Goal: Transaction & Acquisition: Purchase product/service

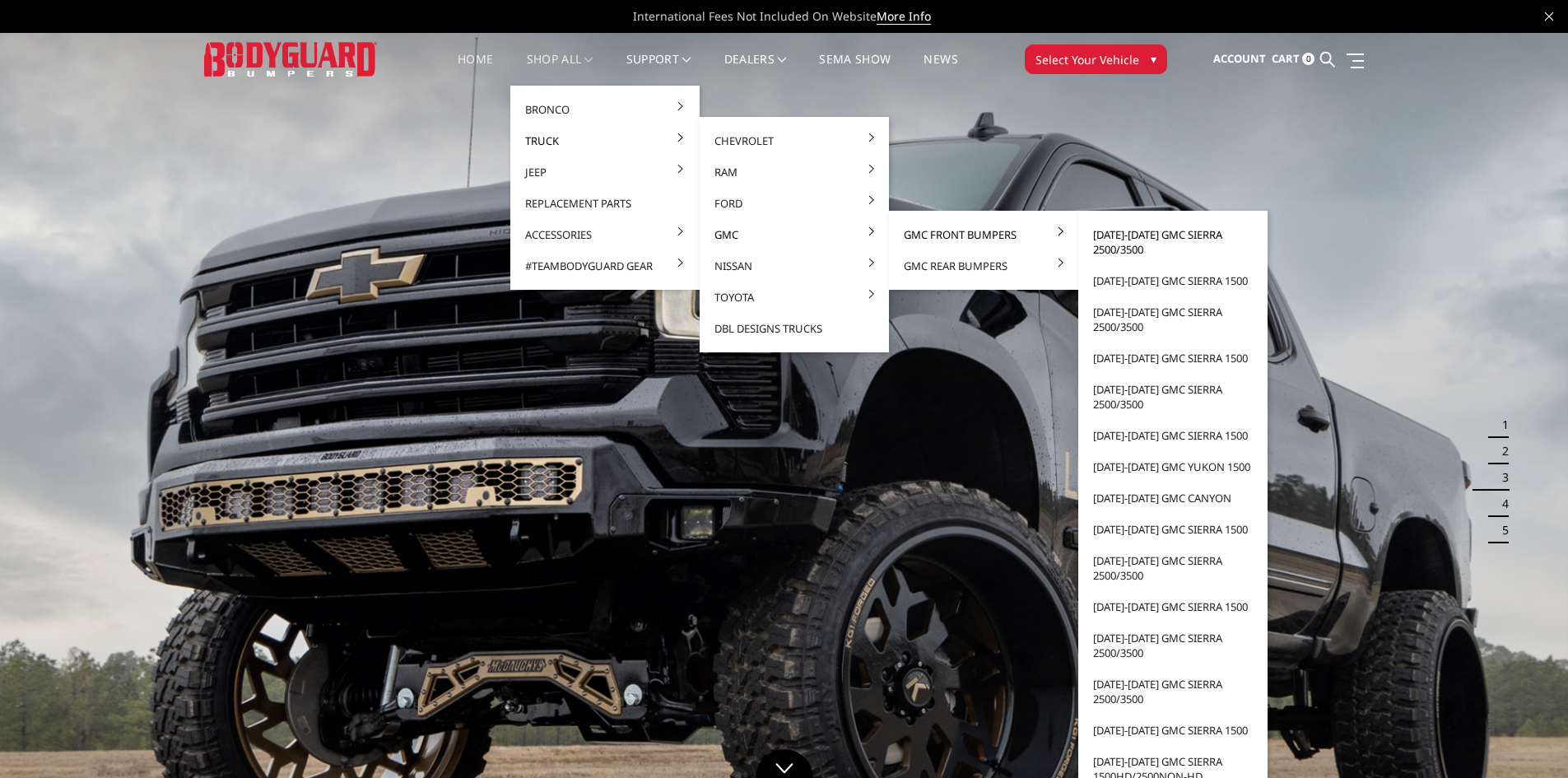
click at [1122, 238] on link "[DATE]-[DATE] GMC Sierra 2500/3500" at bounding box center [1173, 242] width 176 height 46
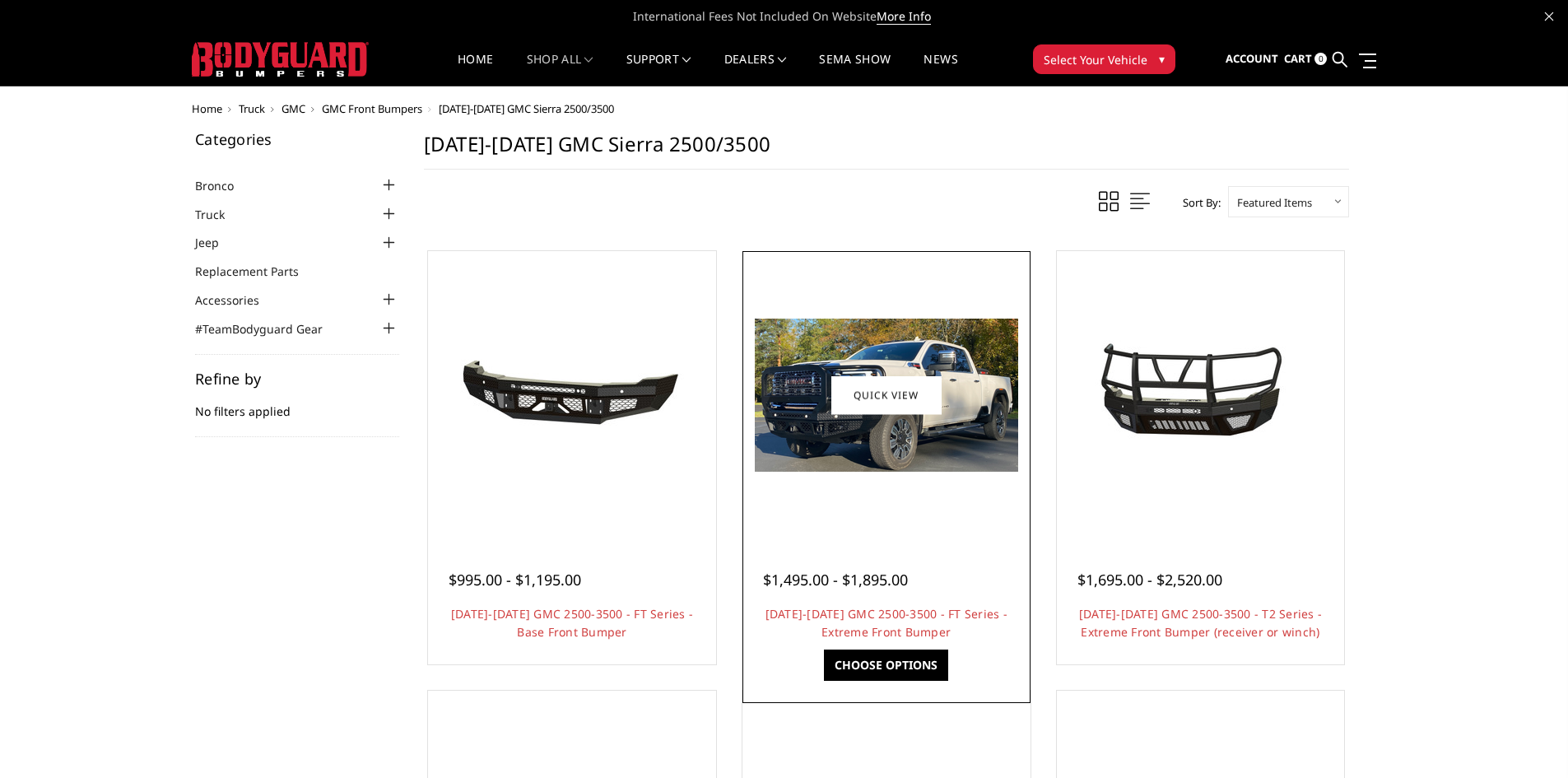
click at [897, 657] on link "Choose Options" at bounding box center [886, 665] width 124 height 31
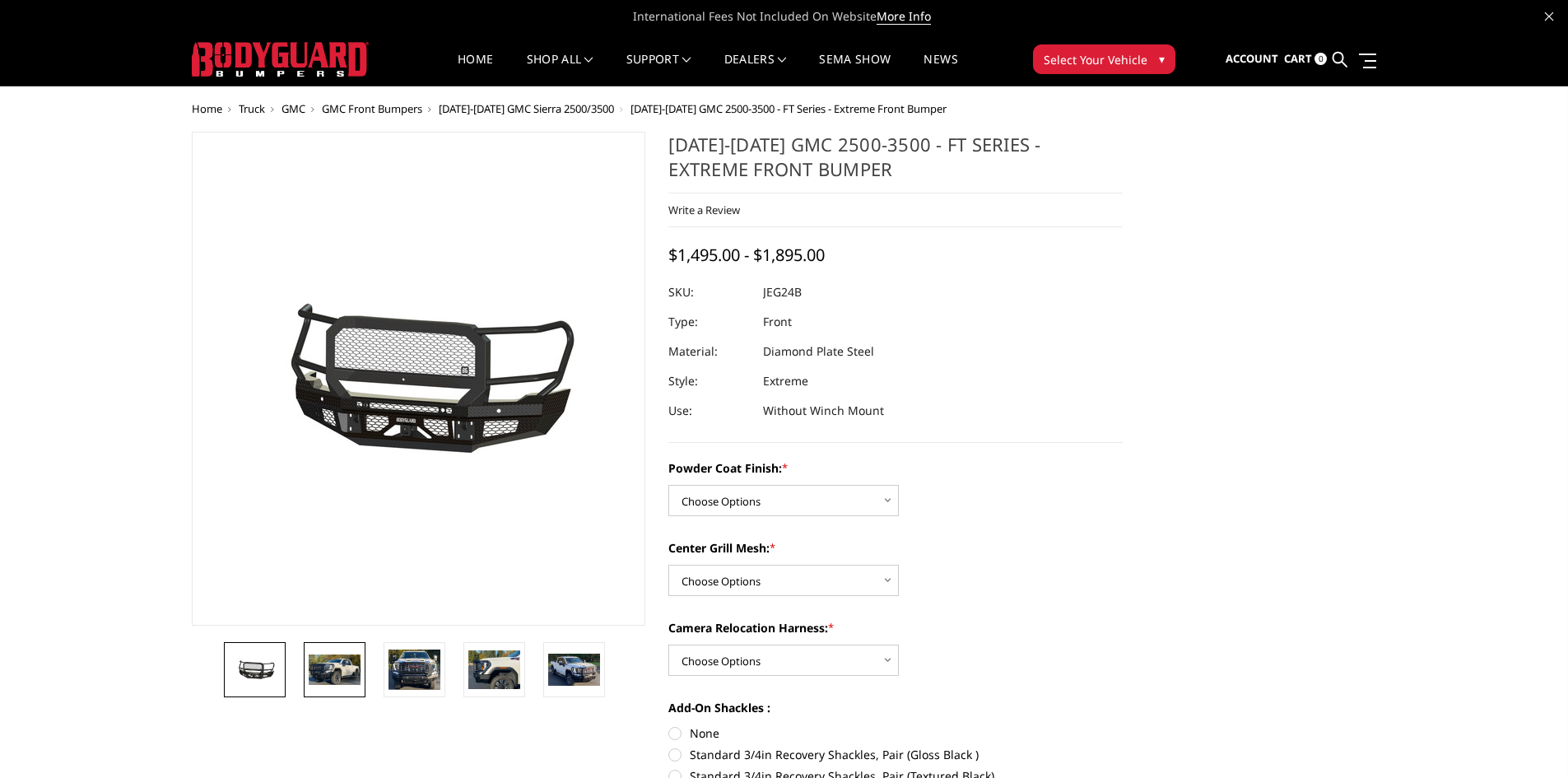
click at [333, 682] on img at bounding box center [334, 669] width 51 height 30
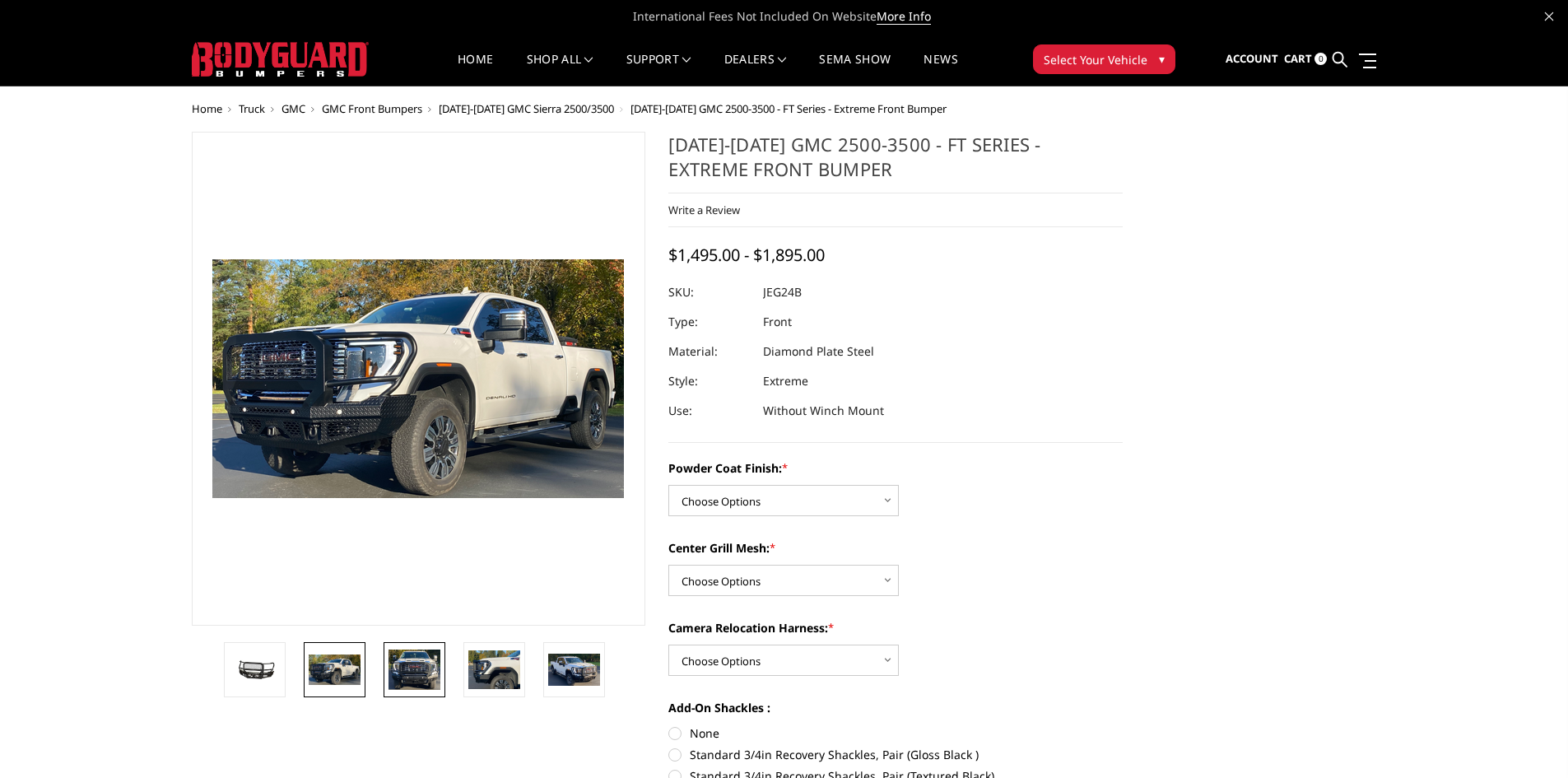
click at [404, 672] on img at bounding box center [414, 670] width 51 height 41
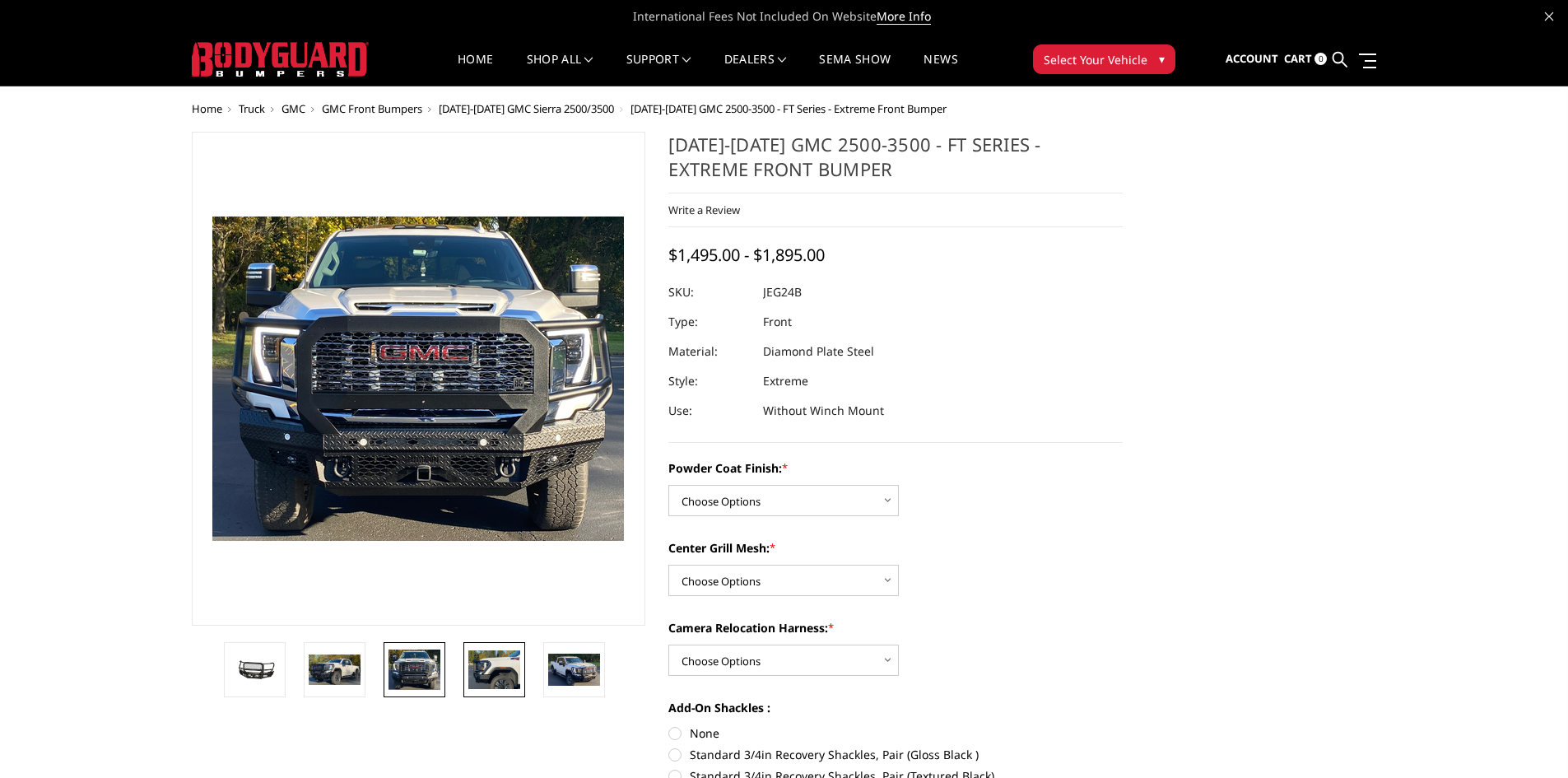
click at [479, 671] on img at bounding box center [494, 669] width 51 height 38
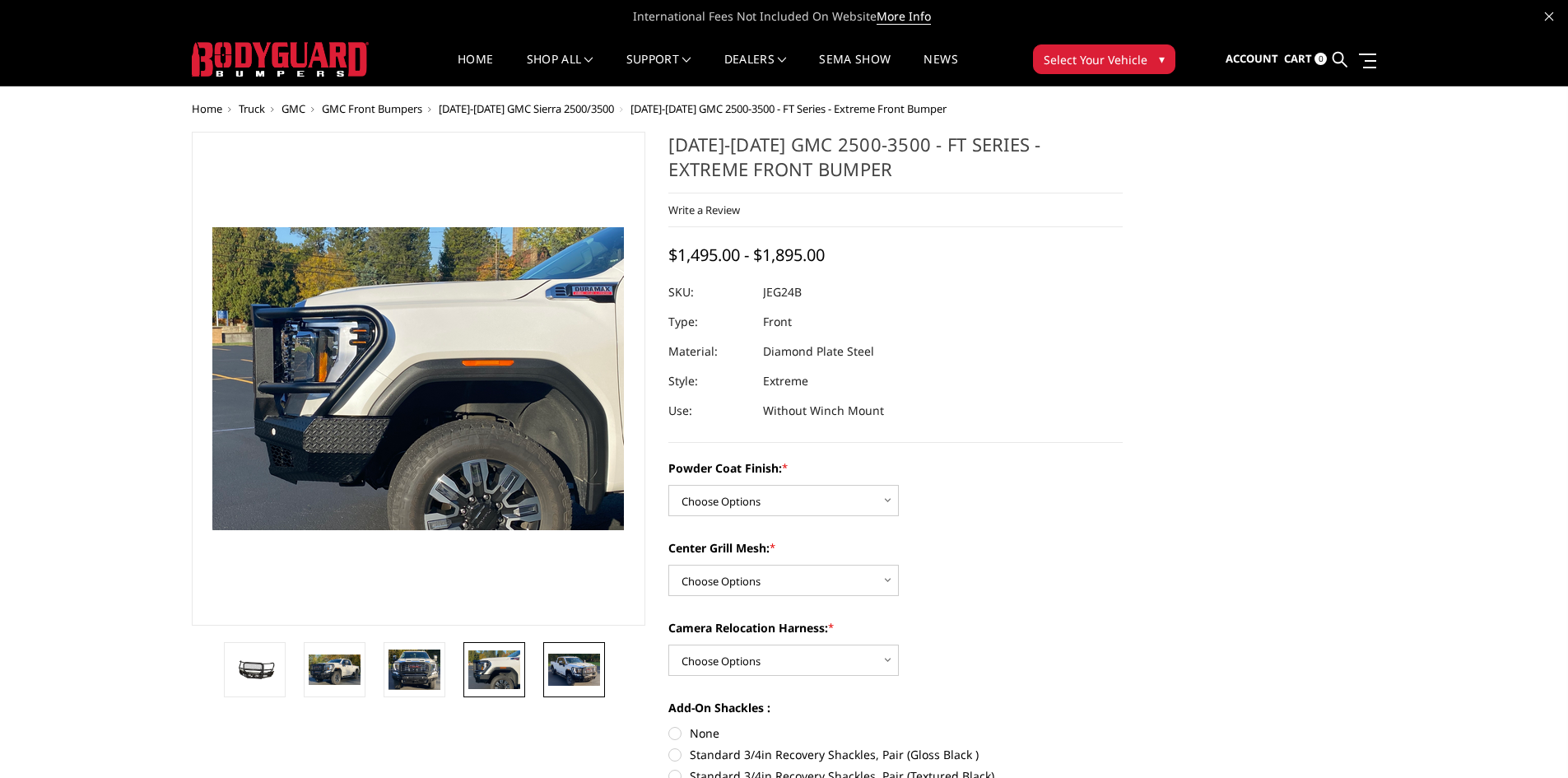
click at [551, 667] on img at bounding box center [574, 670] width 51 height 31
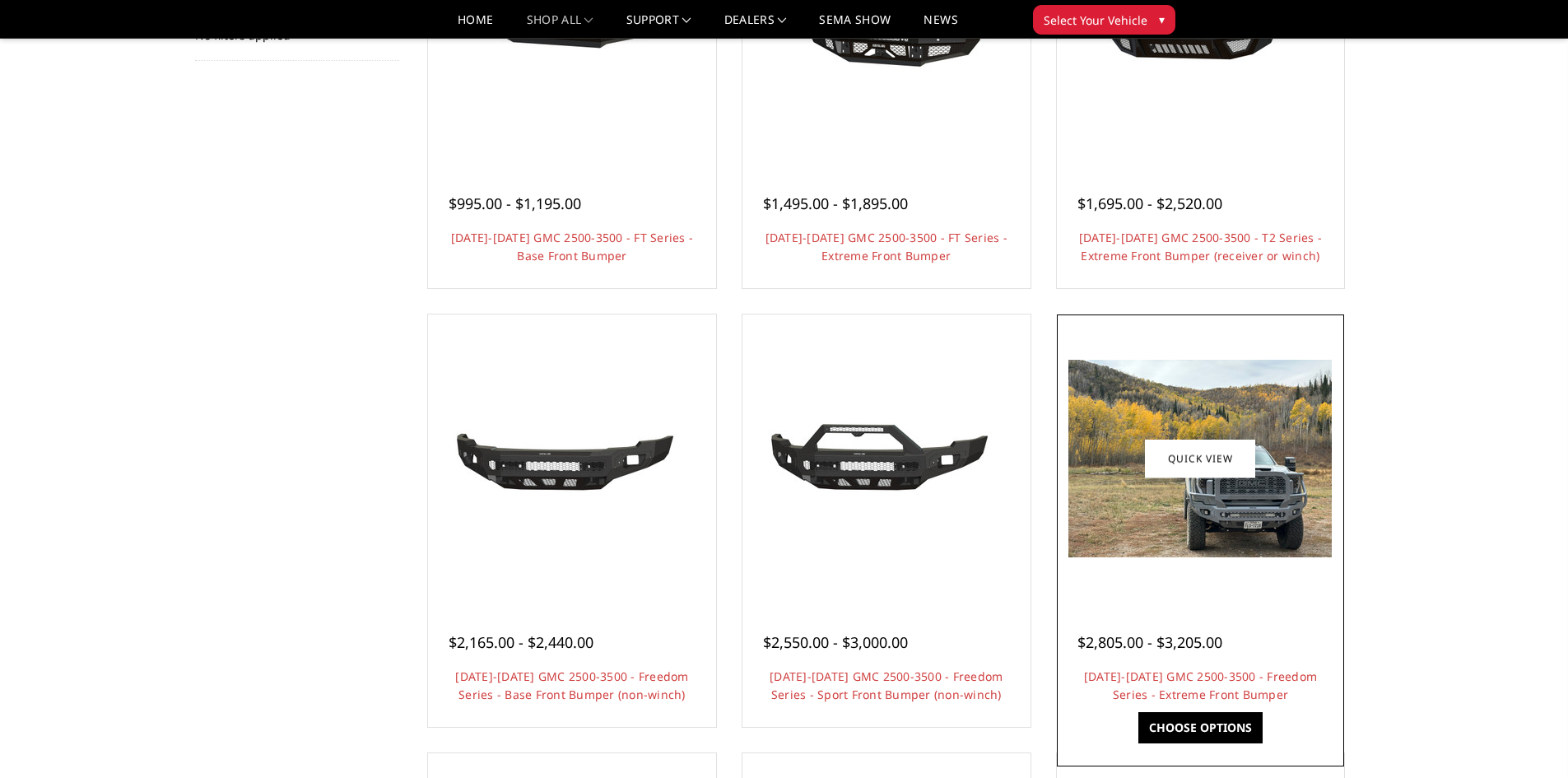
scroll to position [329, 0]
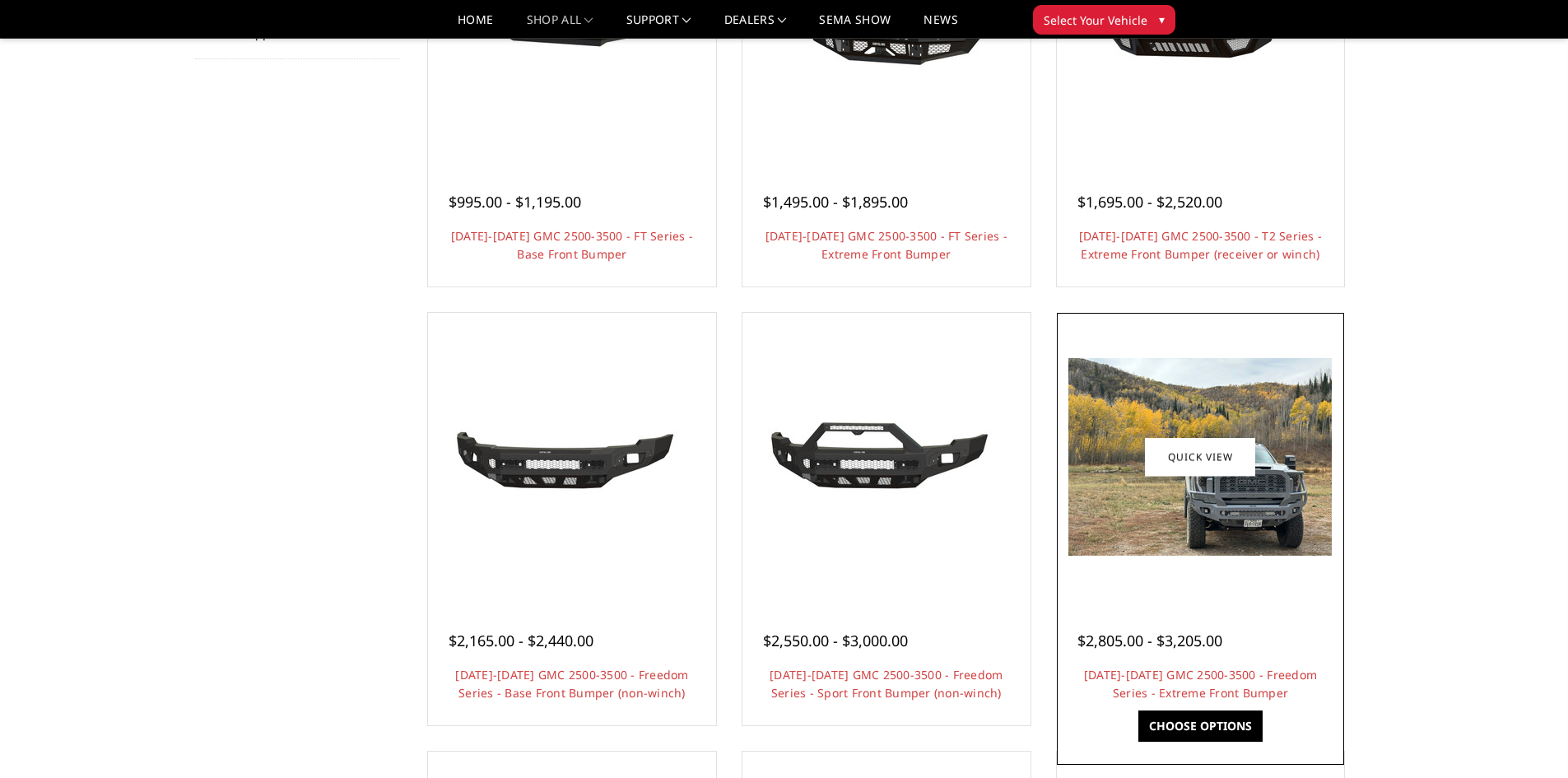
click at [1291, 583] on div at bounding box center [1201, 457] width 280 height 280
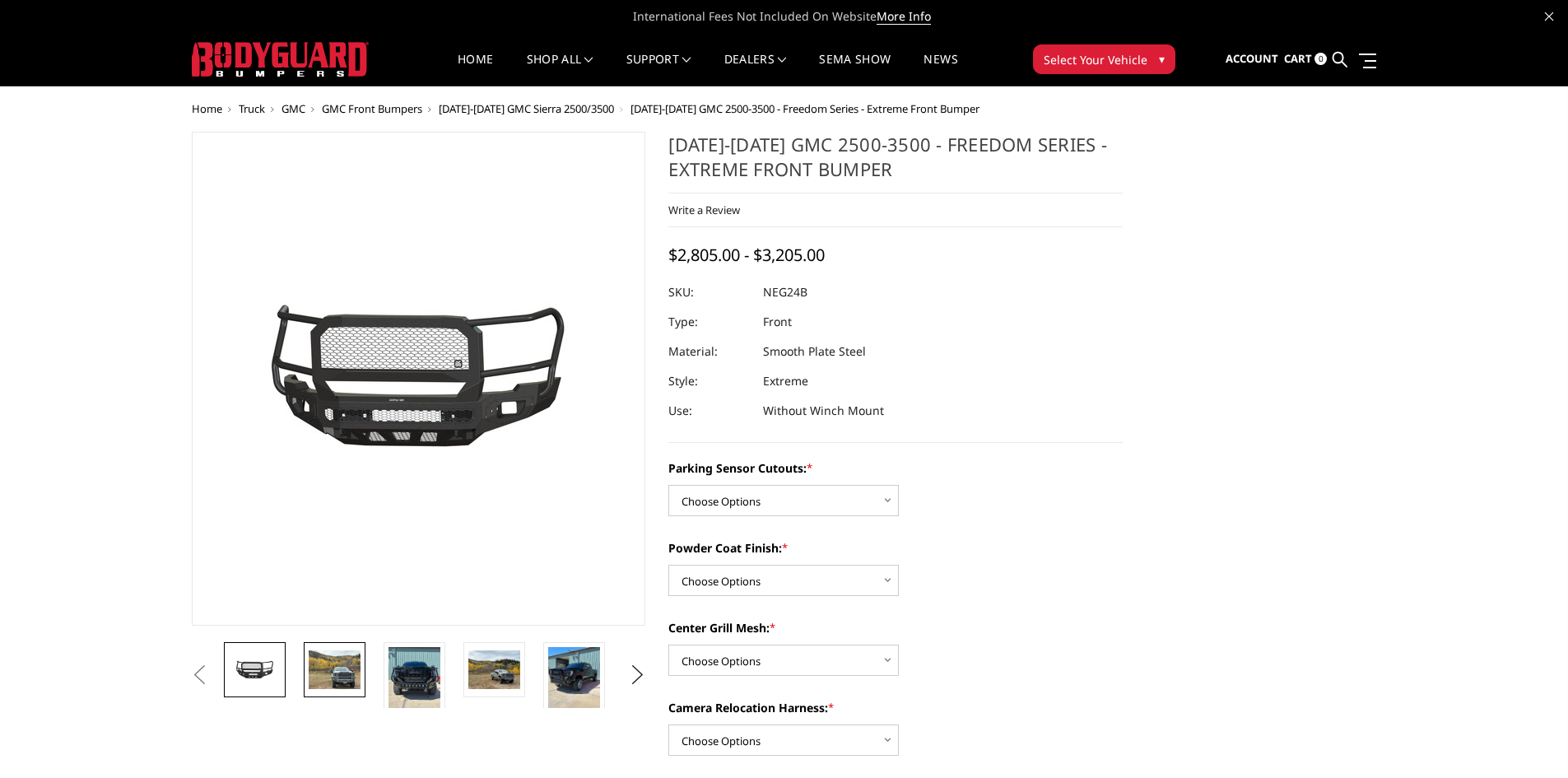
click at [331, 682] on img at bounding box center [334, 670] width 51 height 39
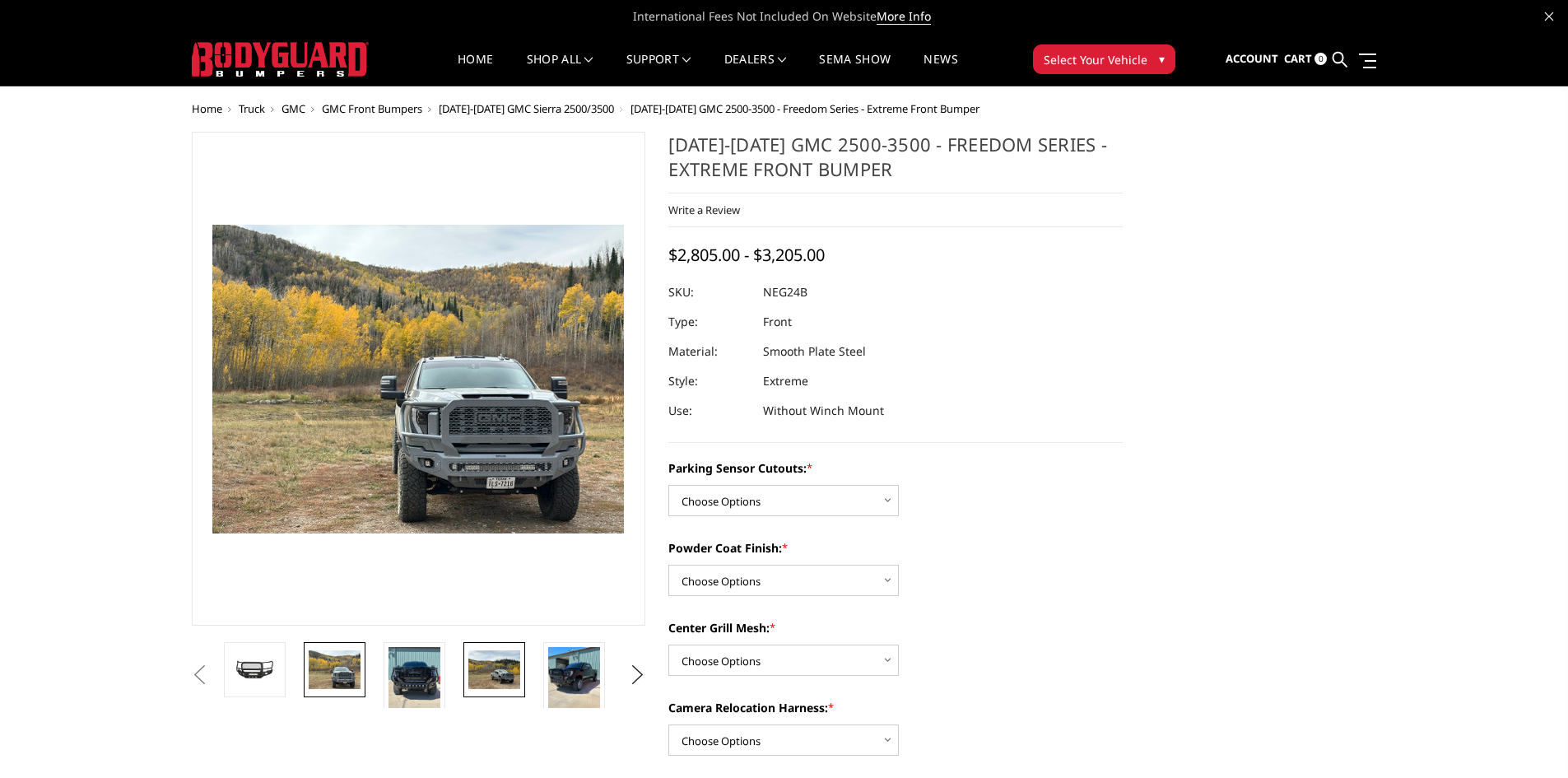
click at [508, 663] on img at bounding box center [494, 670] width 51 height 39
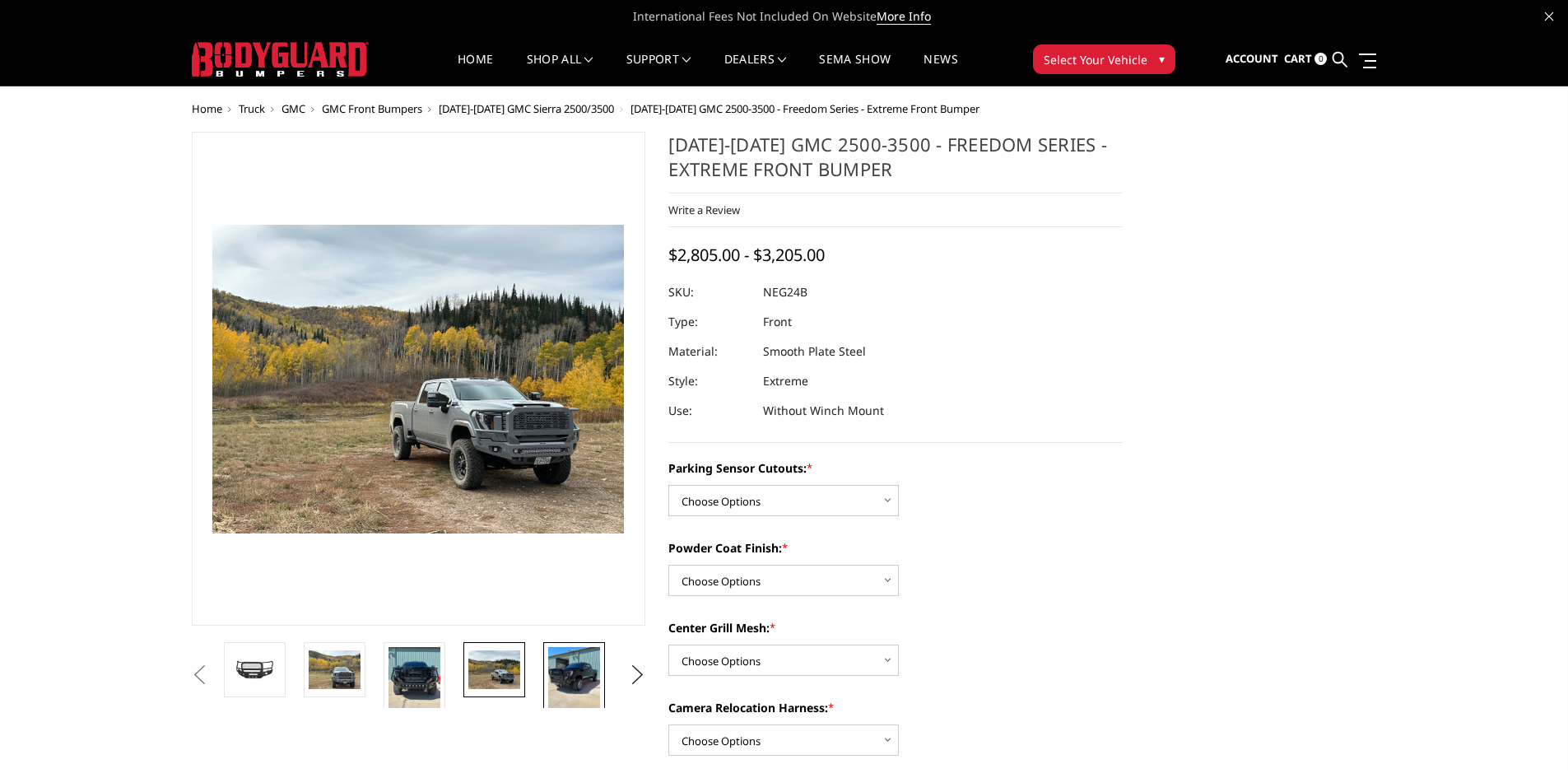
click at [579, 666] on img at bounding box center [574, 681] width 51 height 69
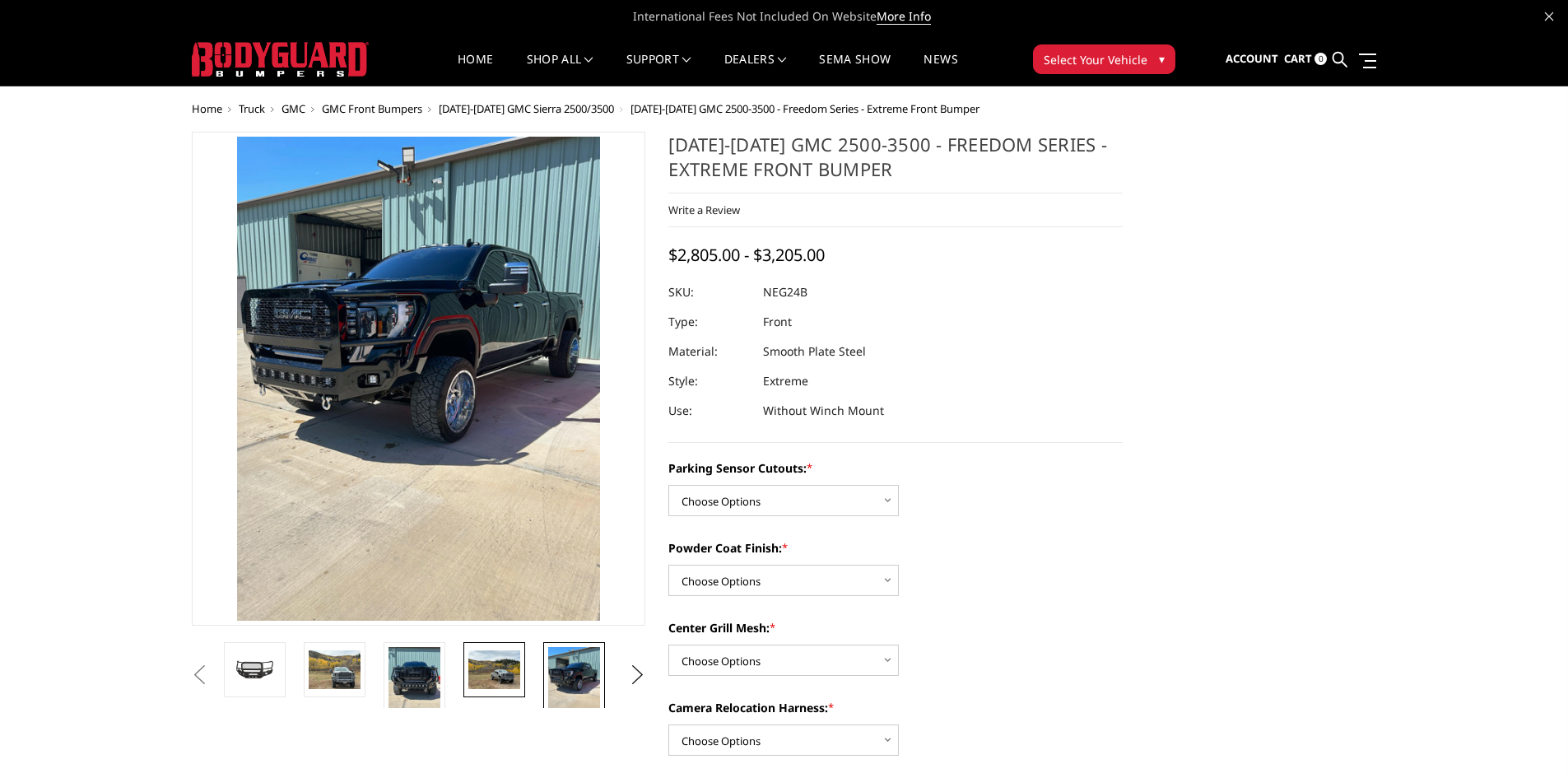
click at [472, 676] on img at bounding box center [494, 670] width 51 height 39
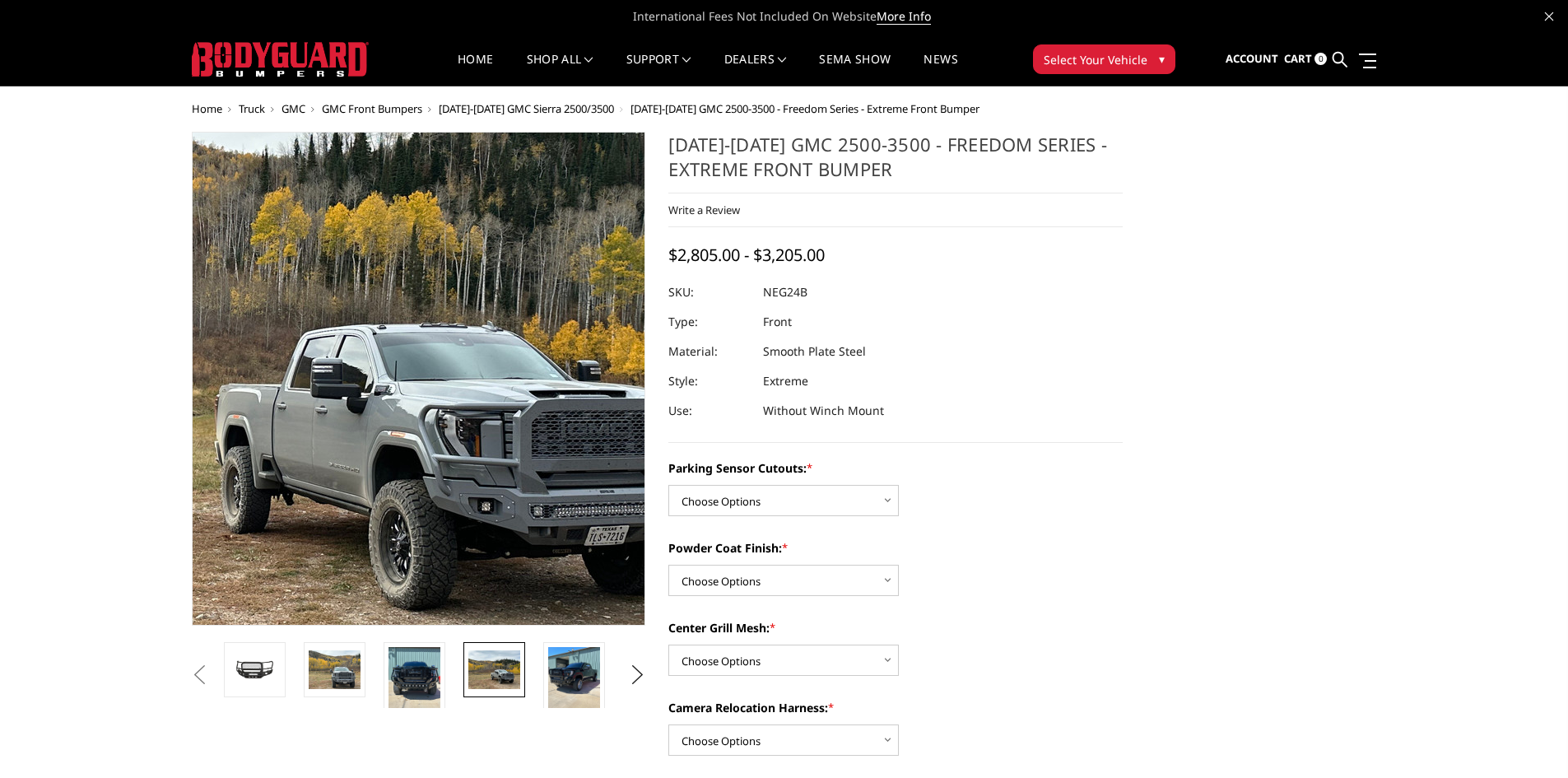
click at [518, 467] on img at bounding box center [288, 327] width 1054 height 790
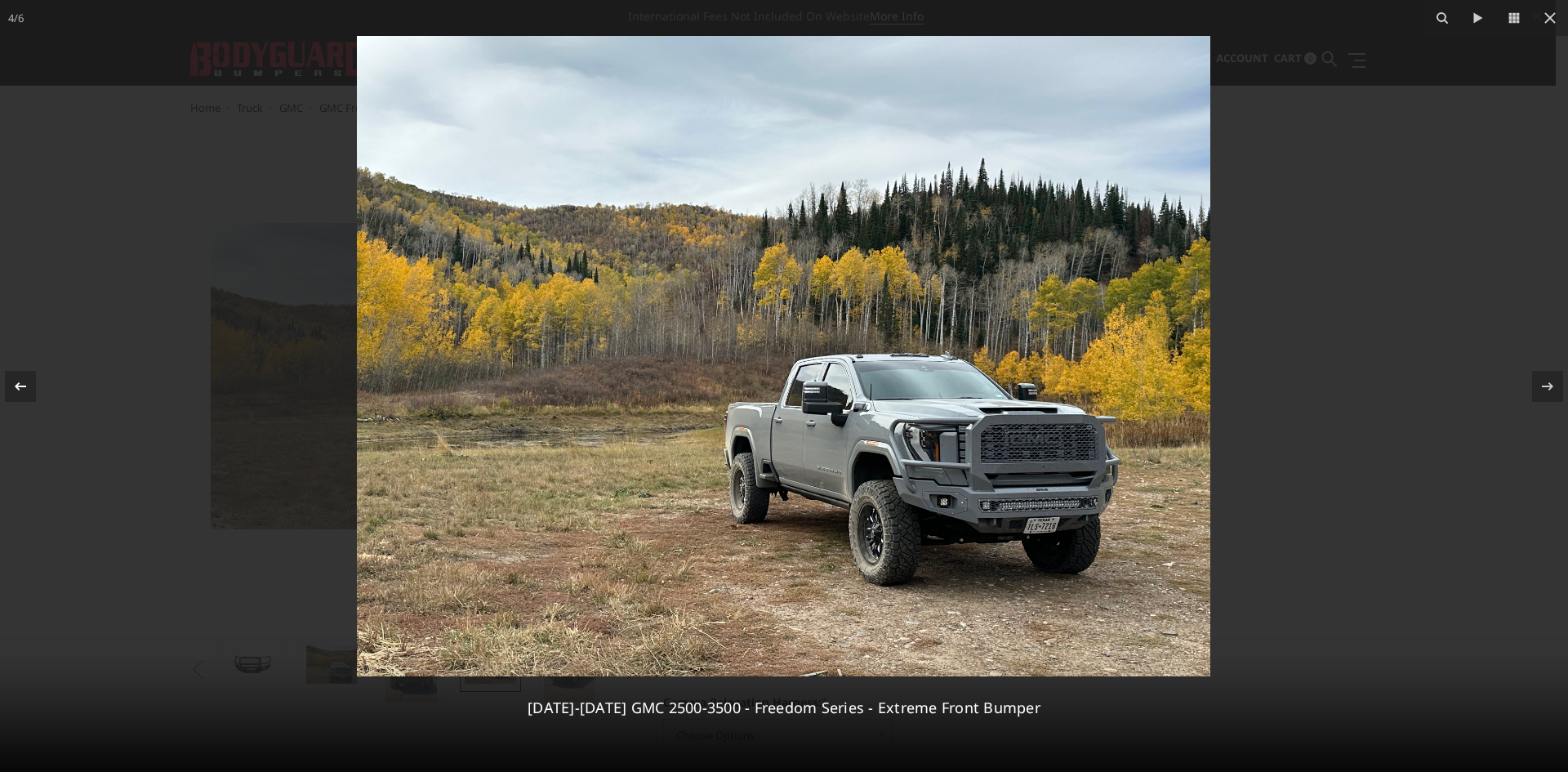
click at [27, 386] on icon at bounding box center [21, 386] width 20 height 20
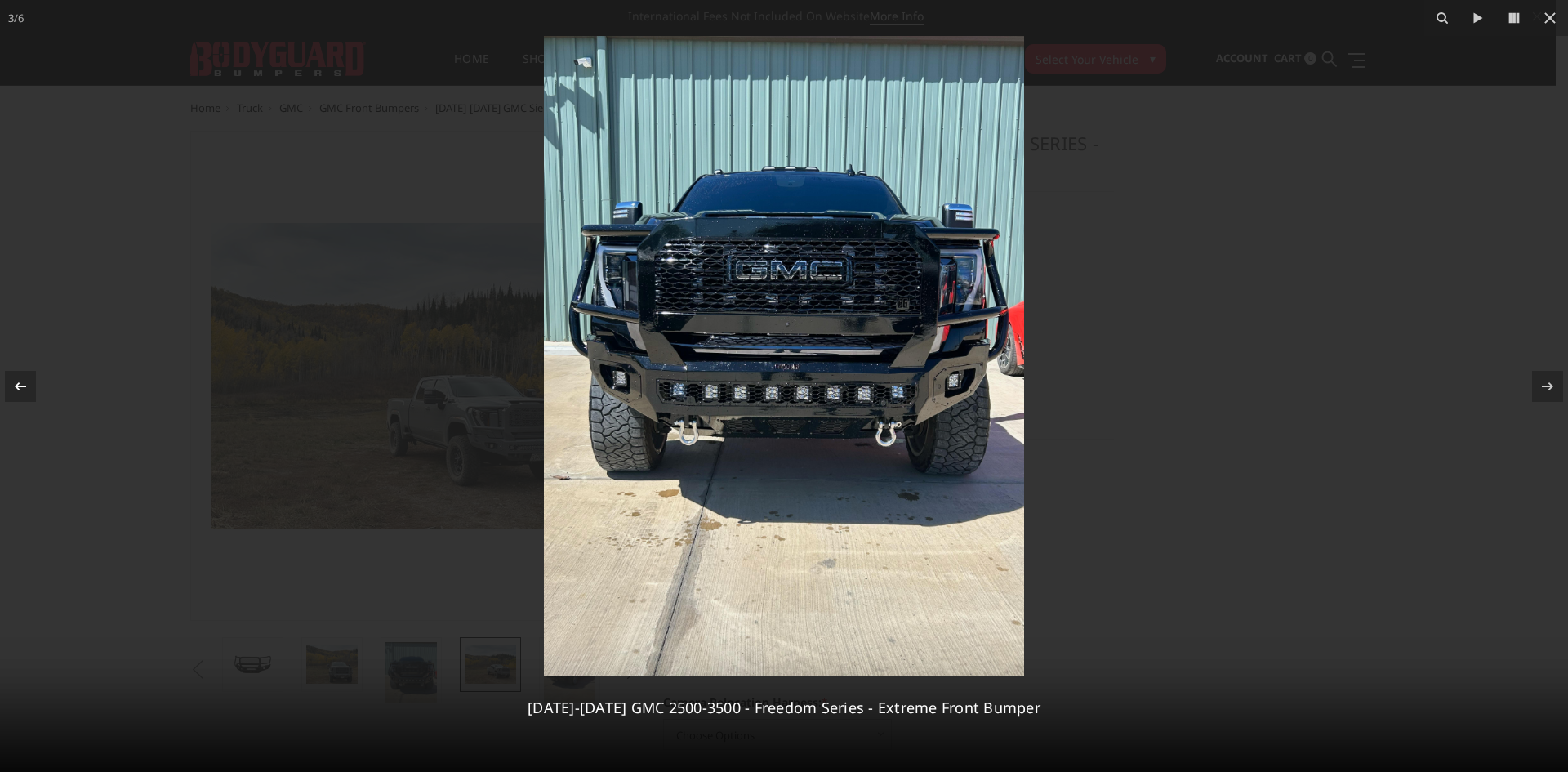
click at [27, 386] on icon at bounding box center [21, 386] width 20 height 20
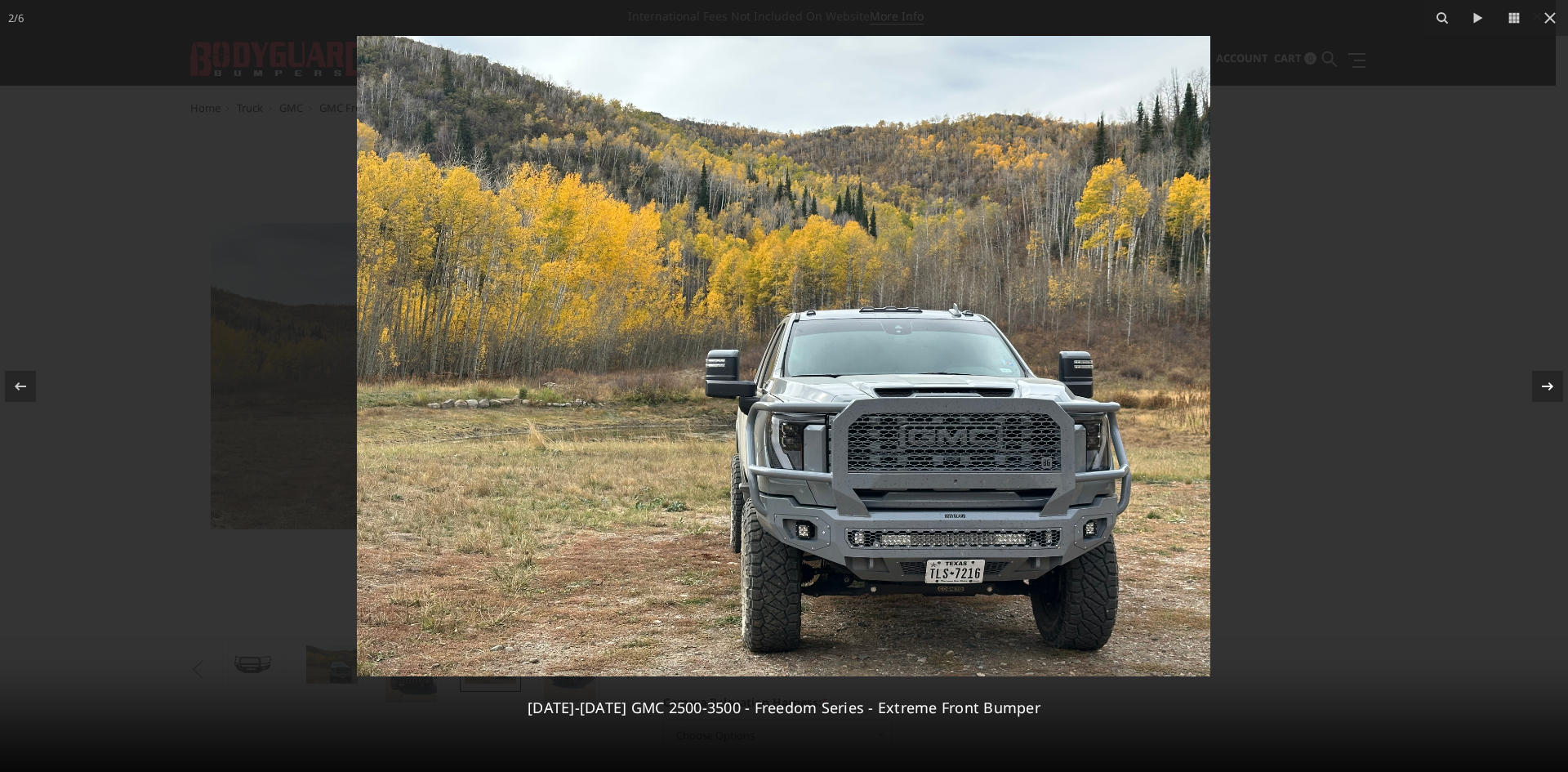
click at [1544, 393] on icon at bounding box center [1548, 386] width 20 height 20
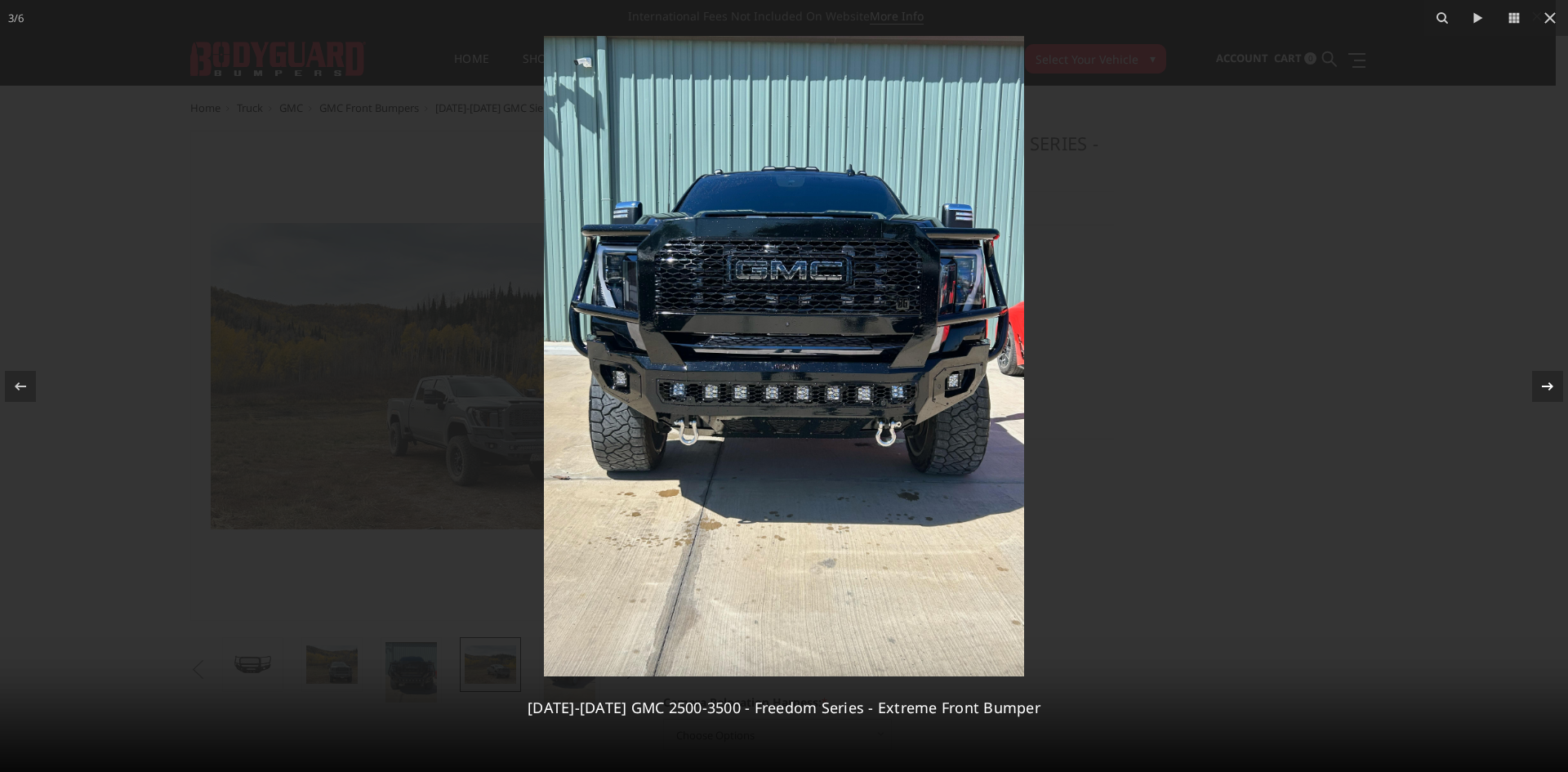
click at [1544, 393] on icon at bounding box center [1548, 386] width 20 height 20
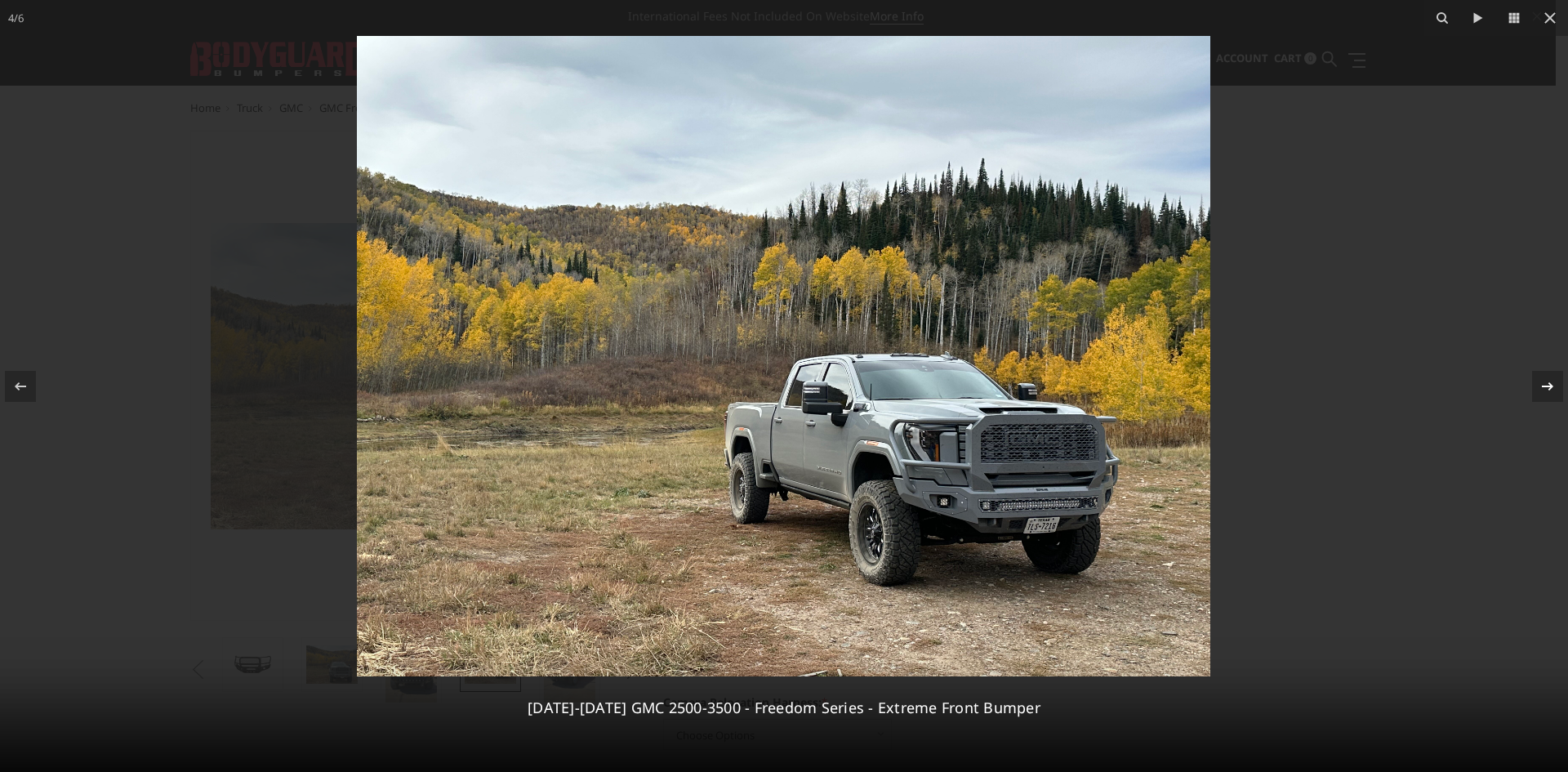
click at [1544, 393] on icon at bounding box center [1548, 386] width 20 height 20
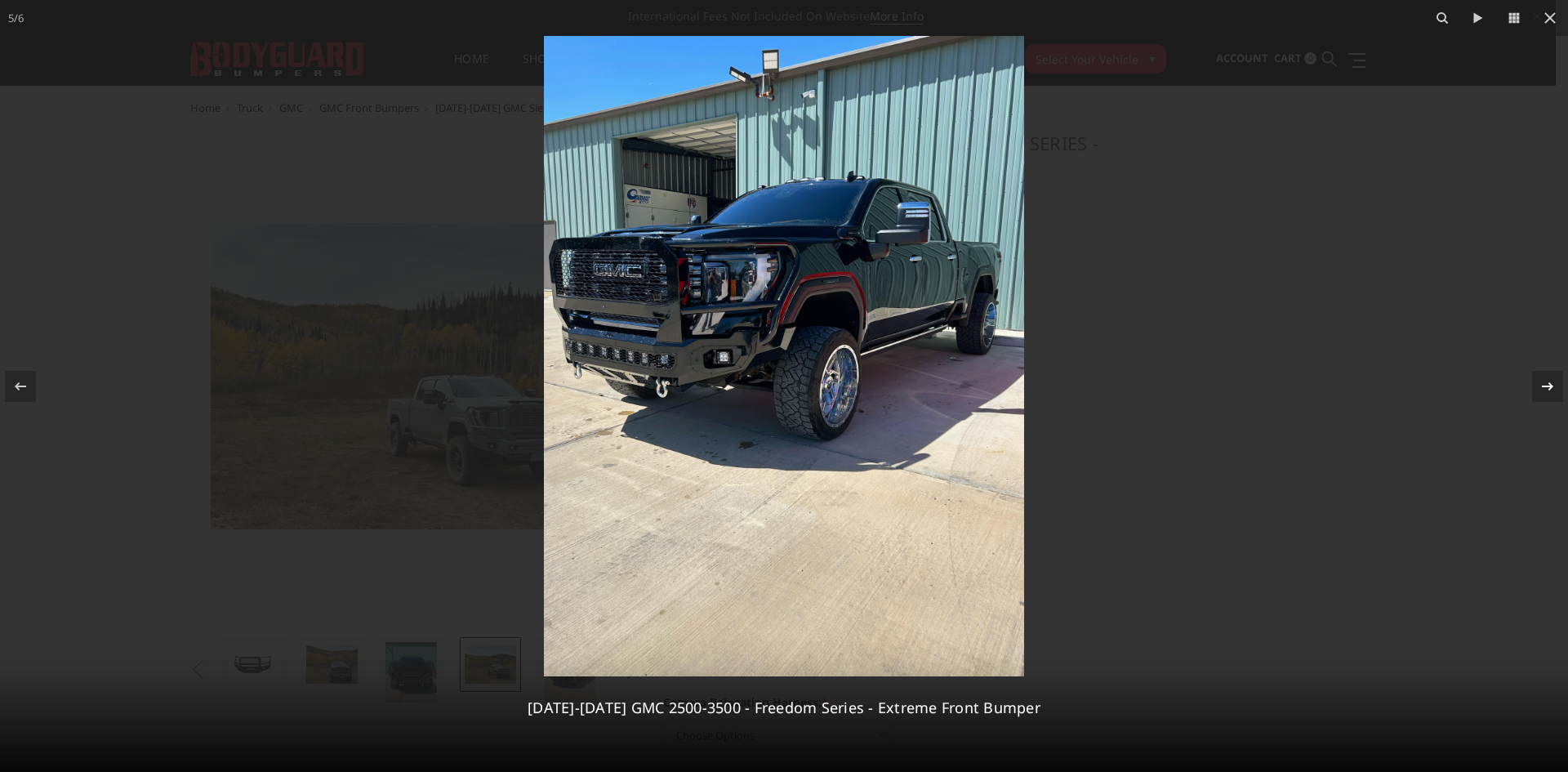
click at [1544, 393] on icon at bounding box center [1548, 386] width 20 height 20
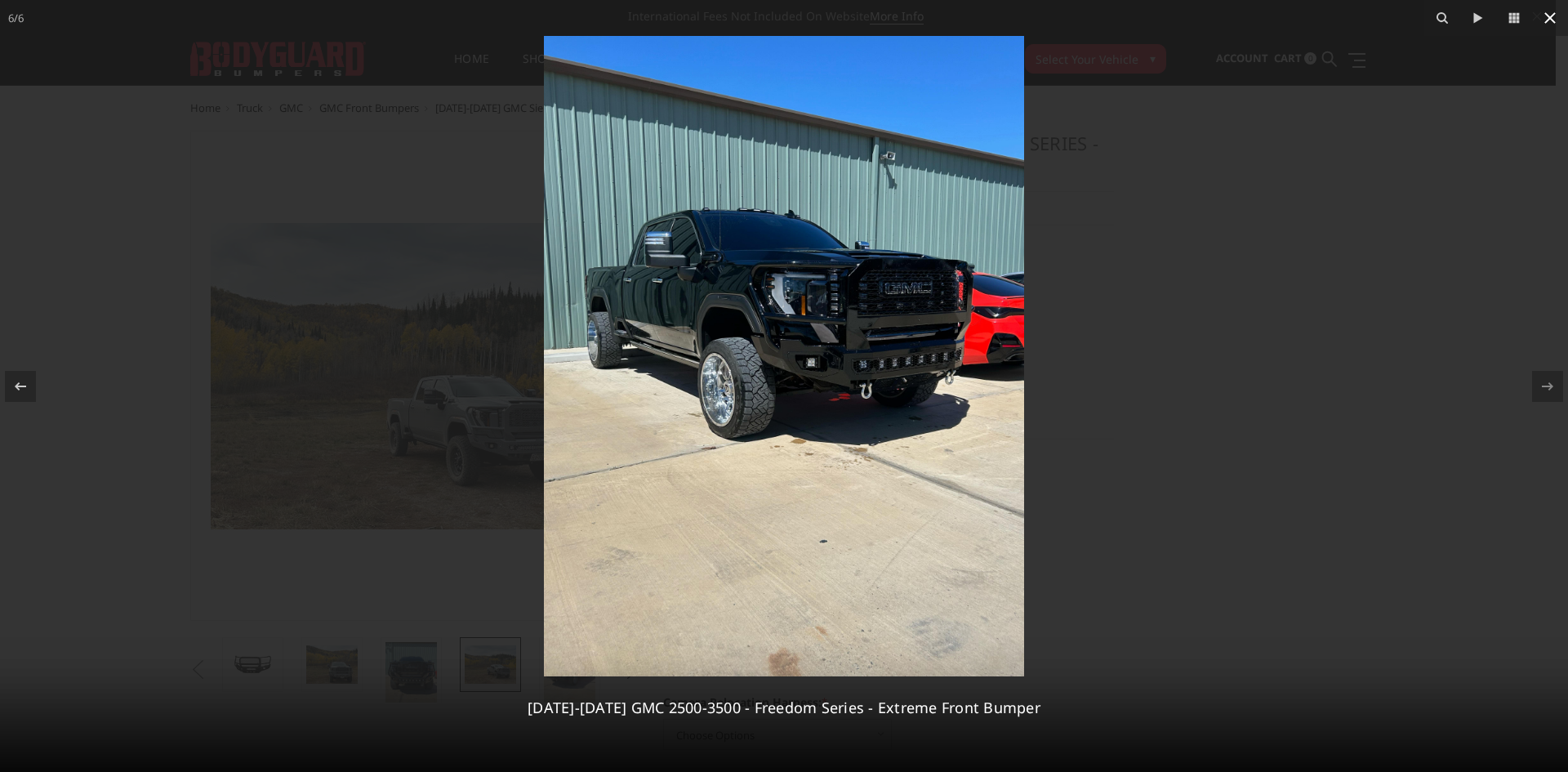
click at [1554, 15] on icon at bounding box center [1550, 18] width 20 height 20
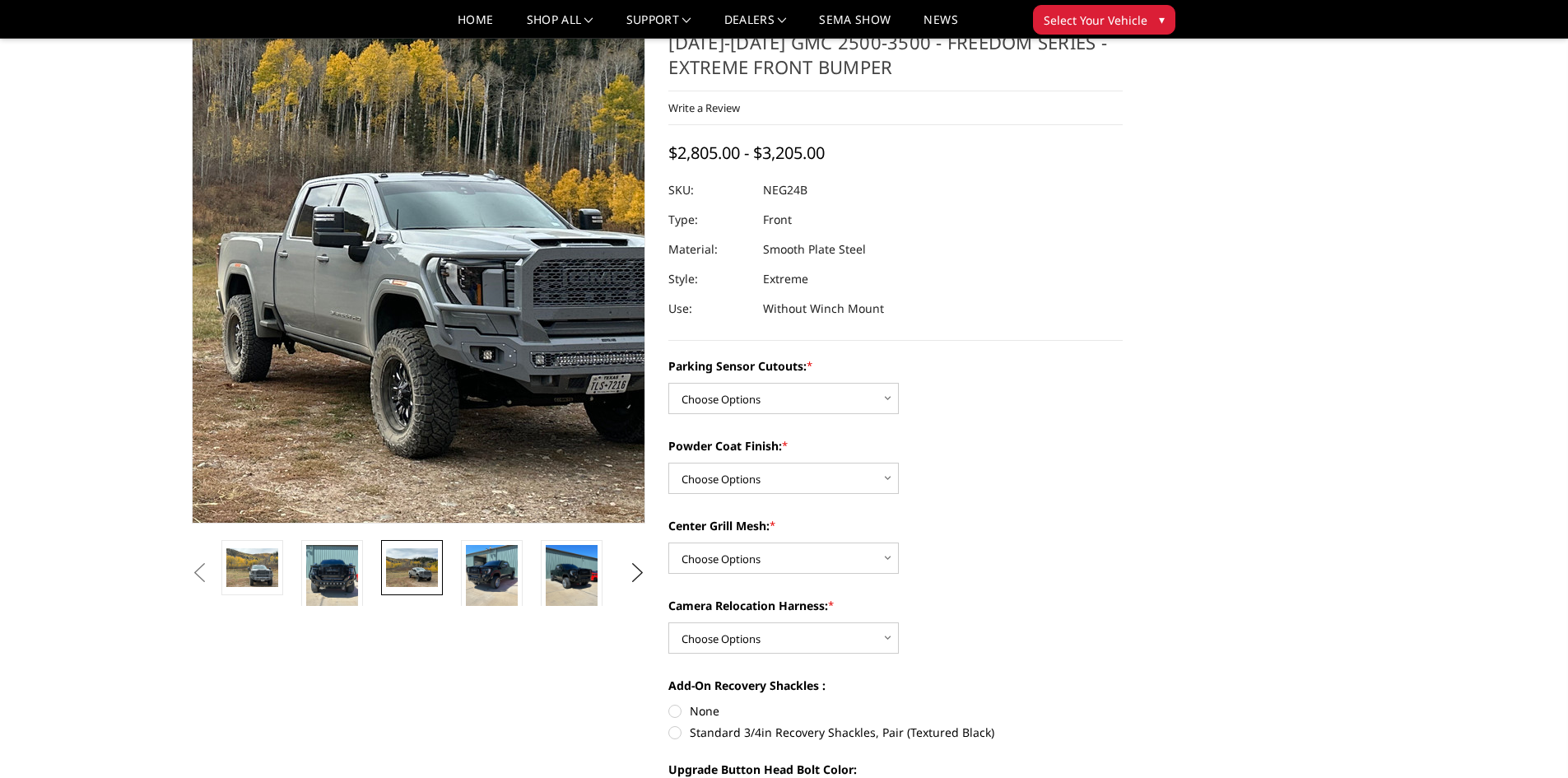
scroll to position [83, 0]
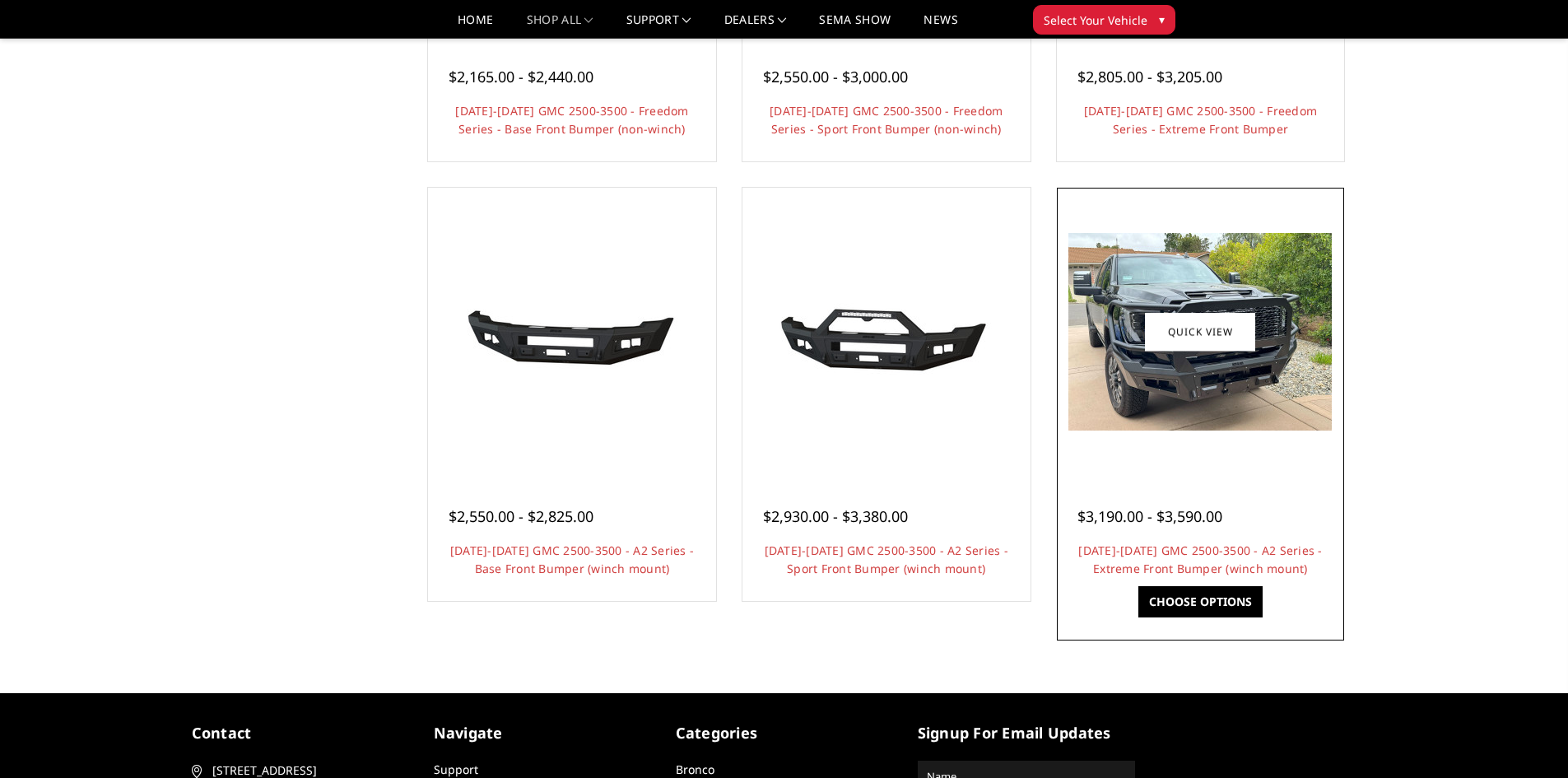
scroll to position [906, 0]
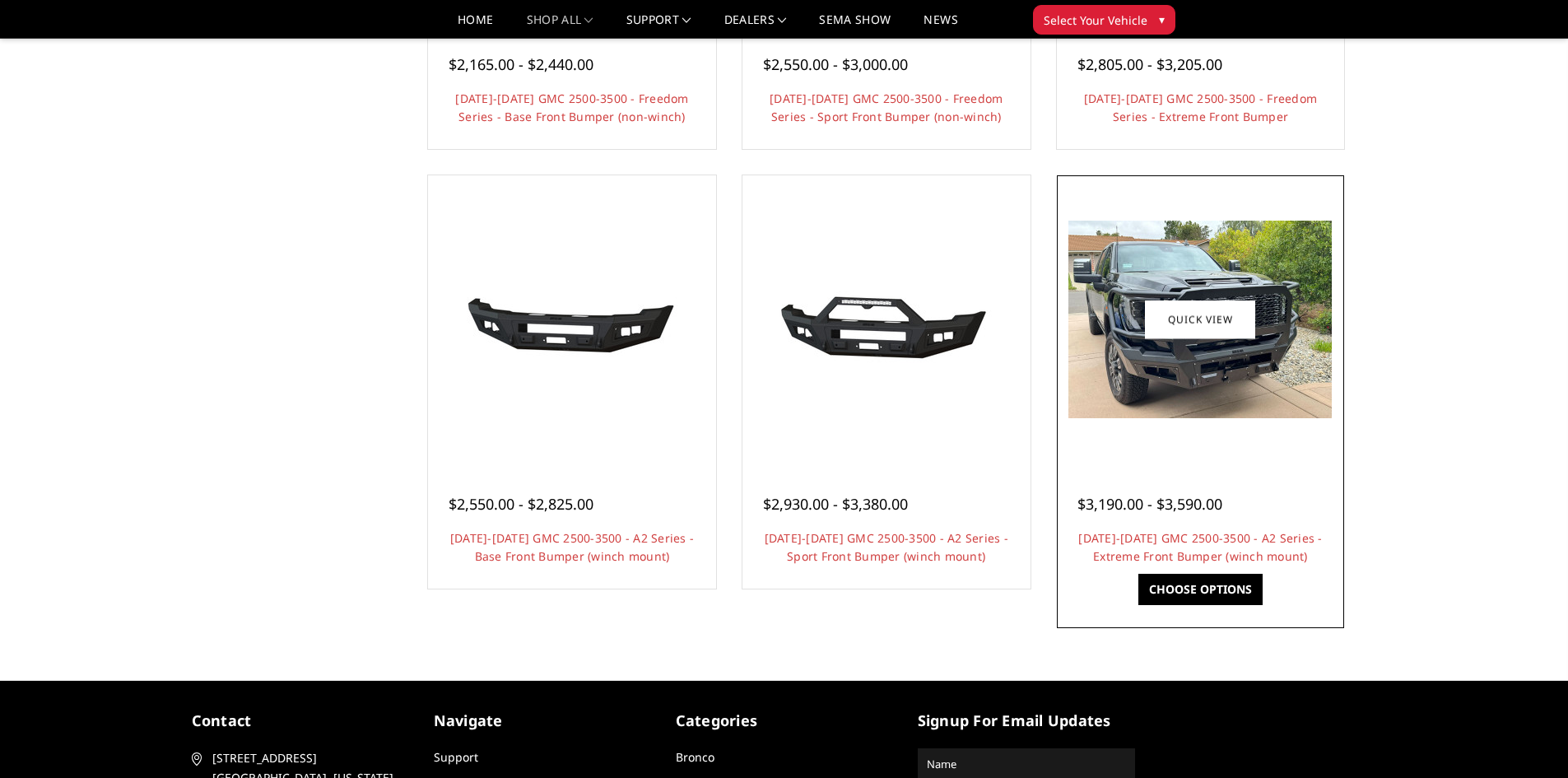
click at [1170, 378] on img at bounding box center [1200, 319] width 264 height 197
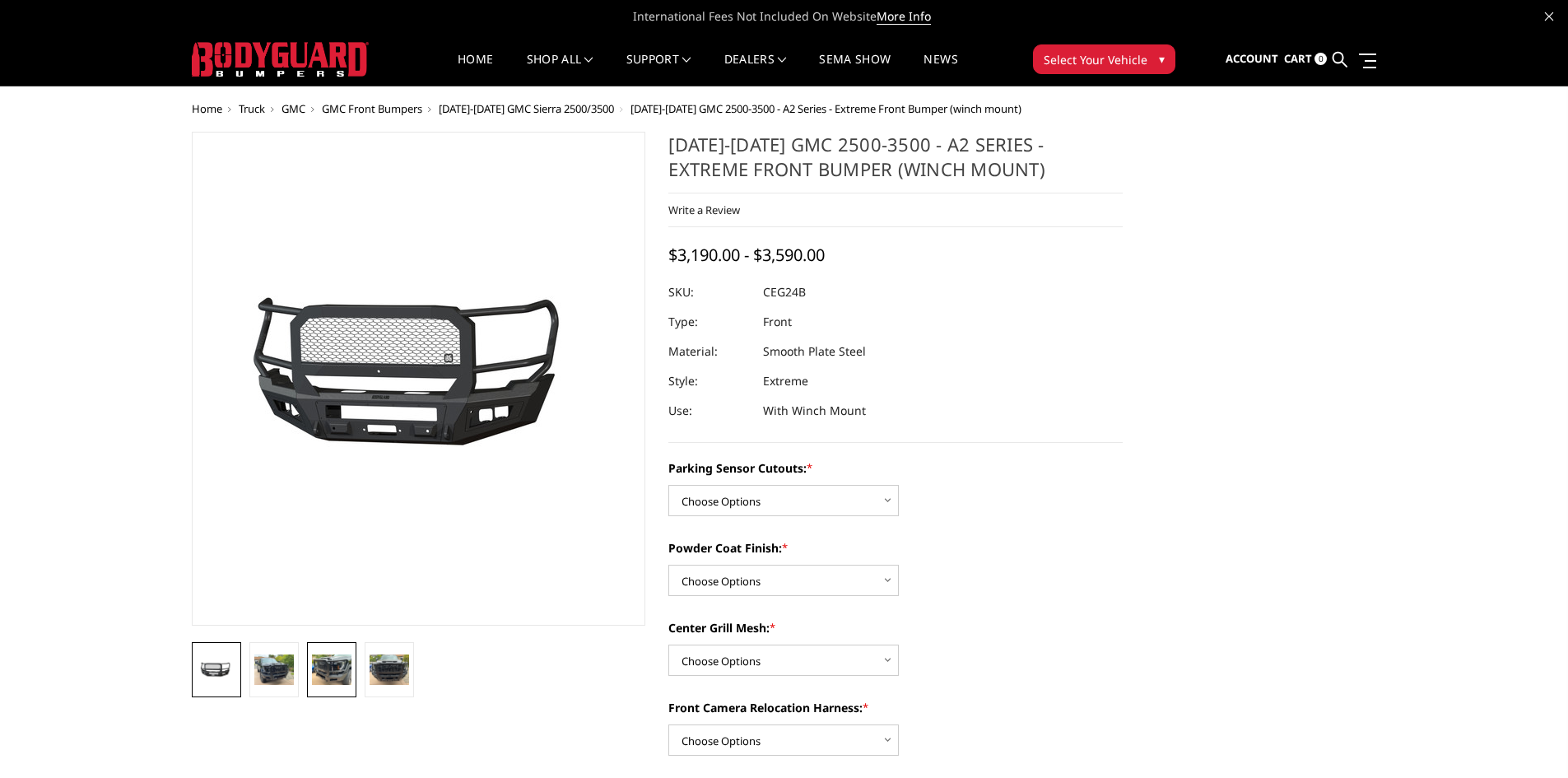
click at [316, 673] on img at bounding box center [332, 669] width 39 height 29
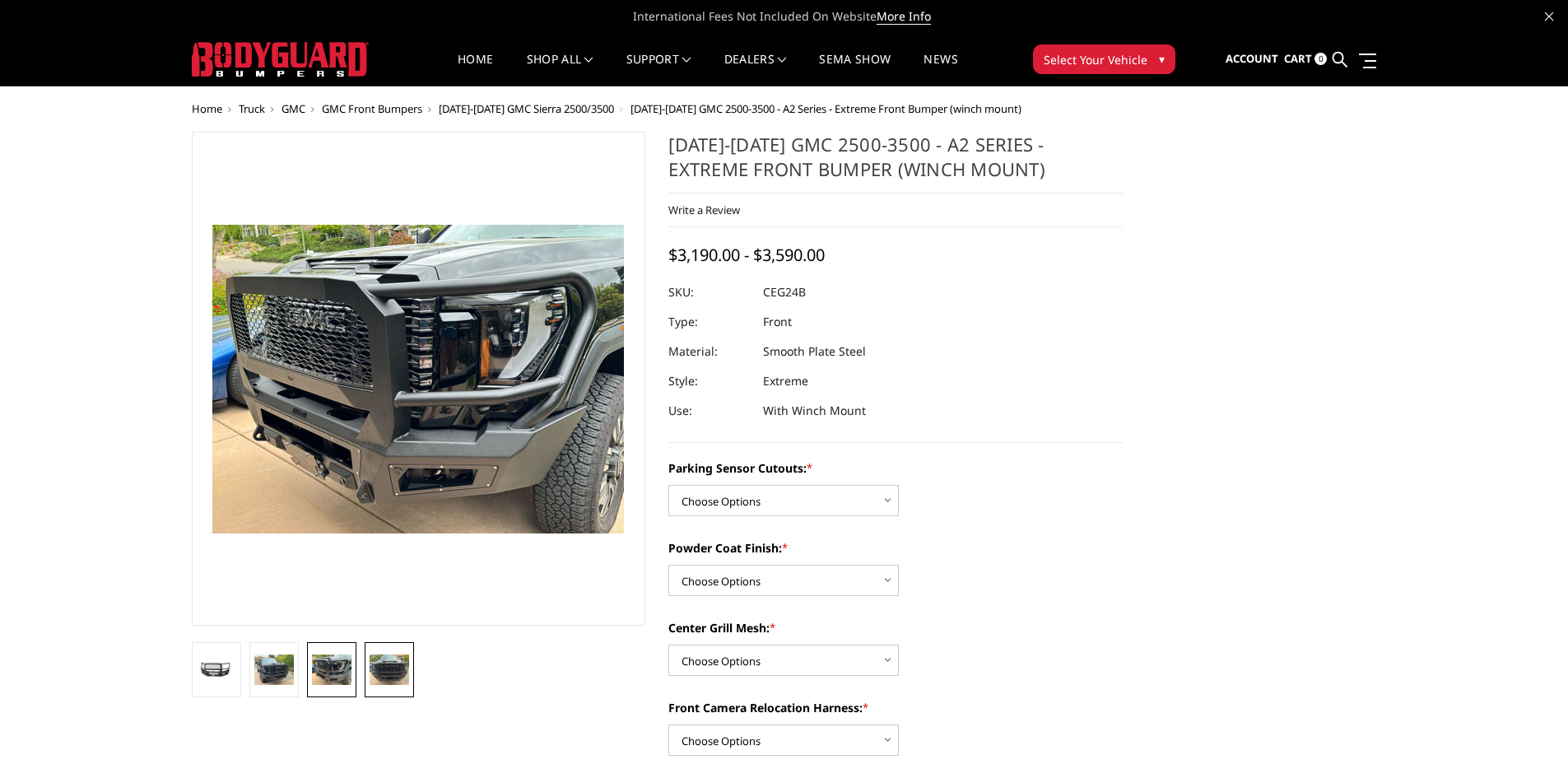
click at [388, 661] on img at bounding box center [389, 669] width 39 height 29
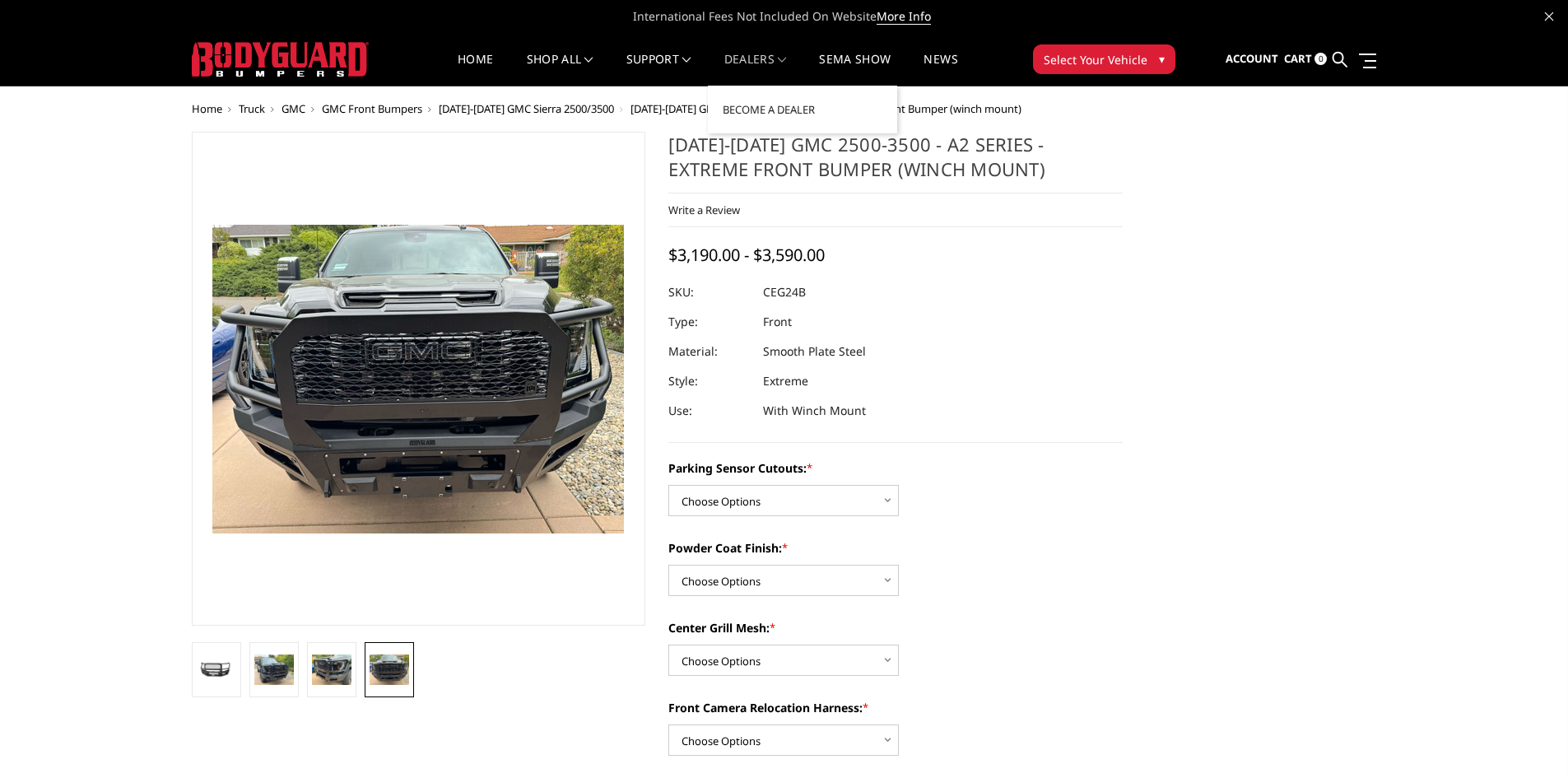
click at [783, 62] on span at bounding box center [782, 60] width 8 height 8
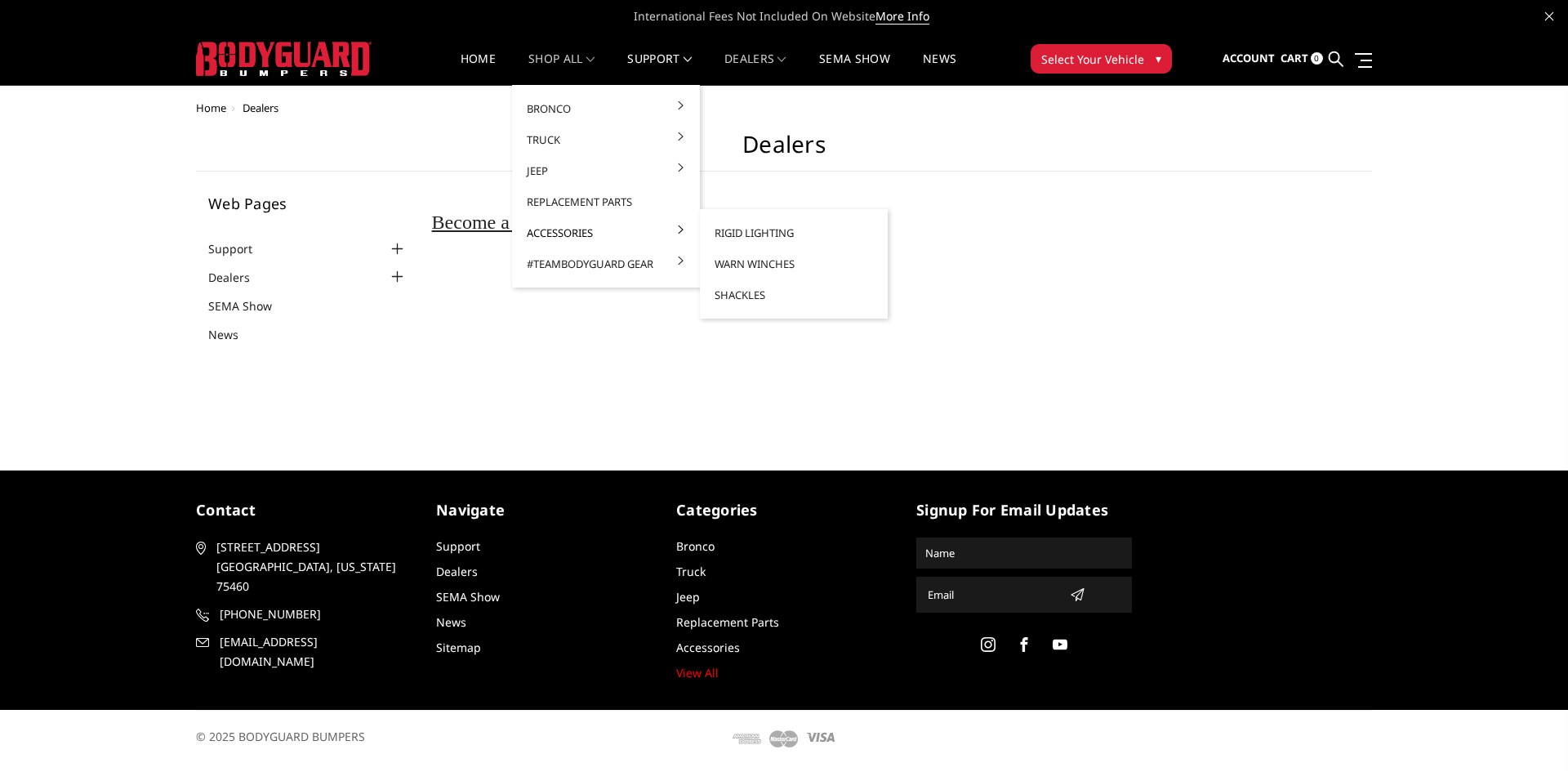
click at [590, 232] on link "Accessories" at bounding box center [606, 232] width 175 height 31
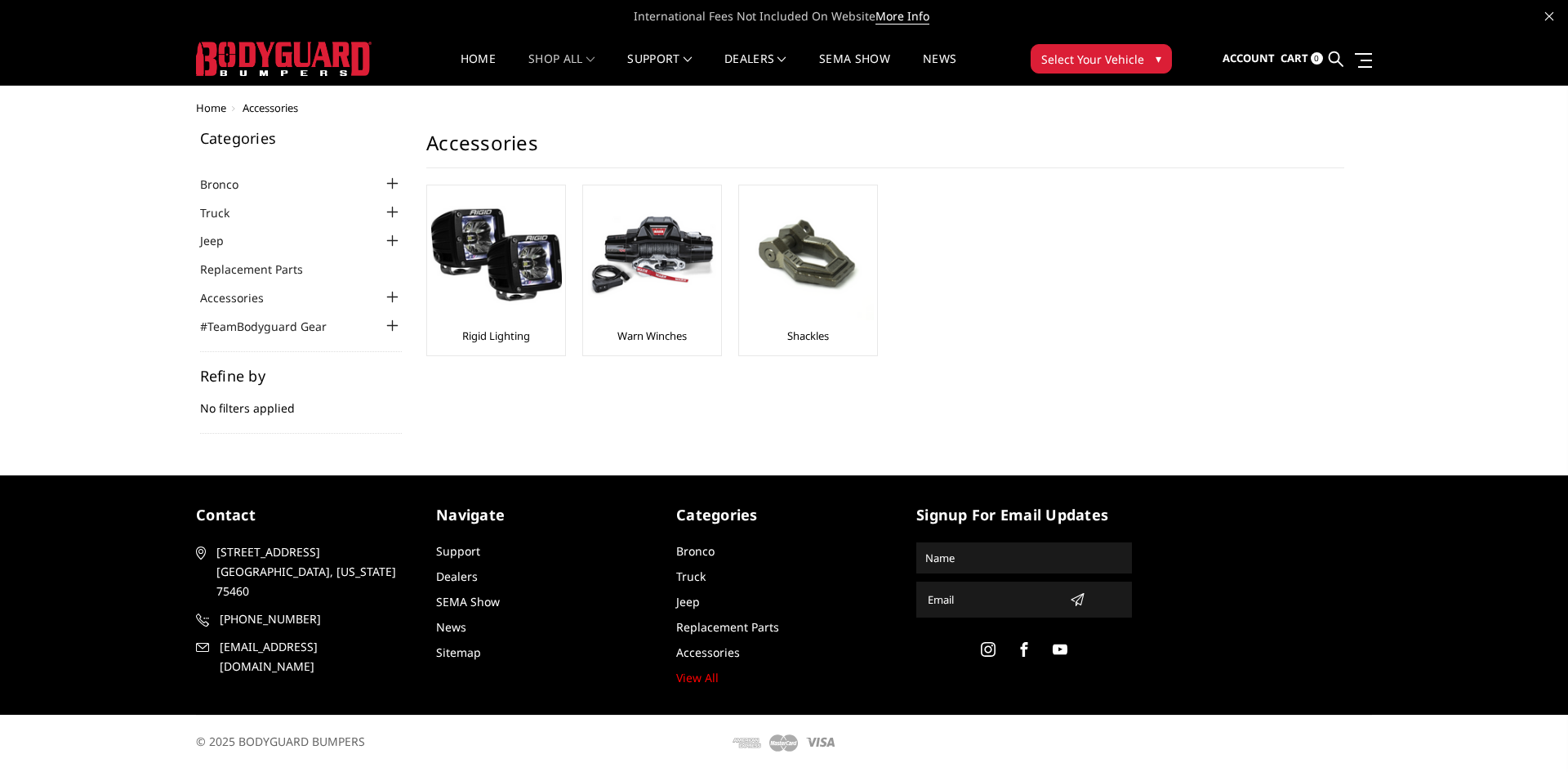
click at [394, 209] on div at bounding box center [392, 212] width 20 height 20
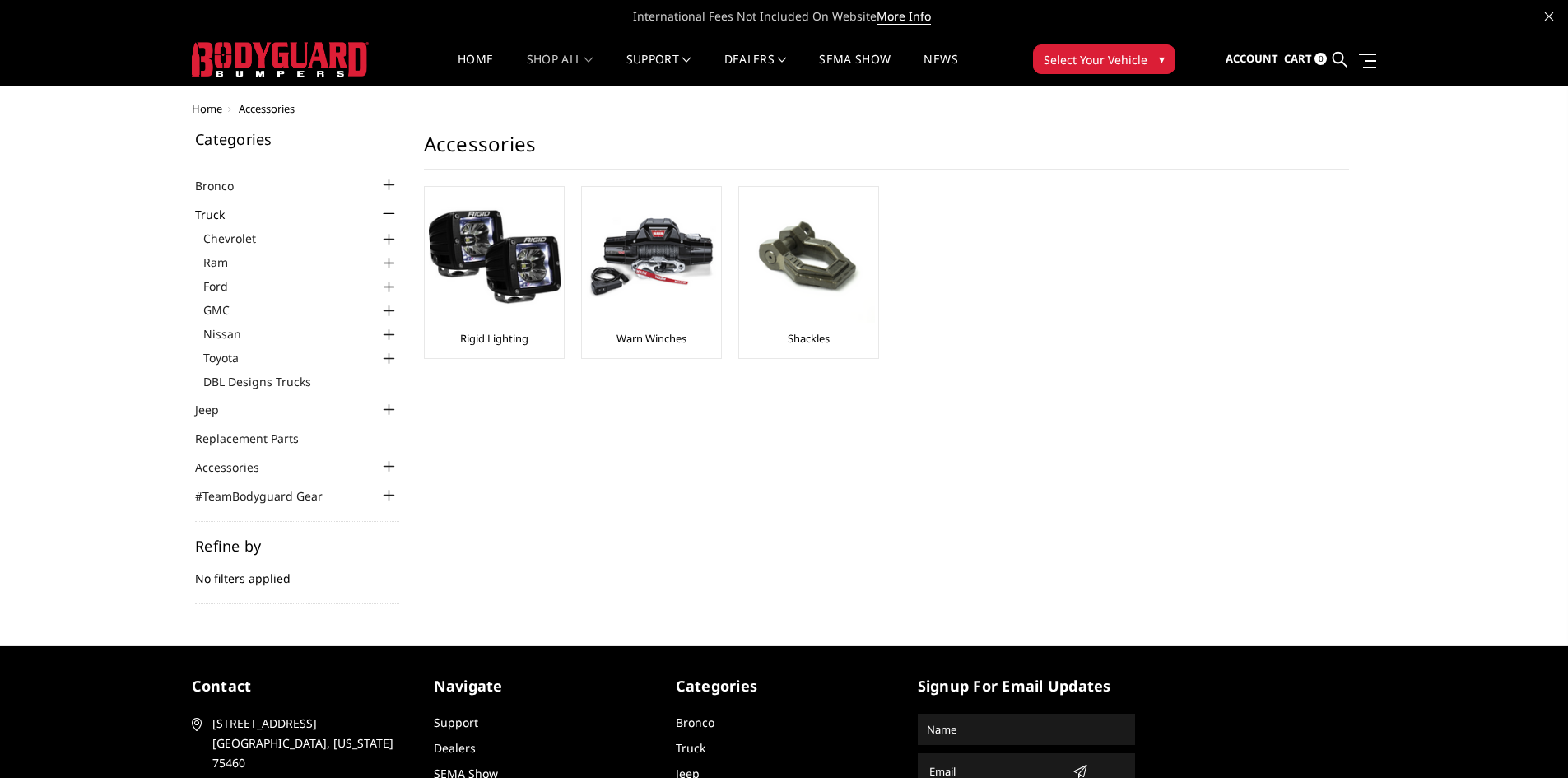
click at [390, 301] on div at bounding box center [389, 311] width 20 height 20
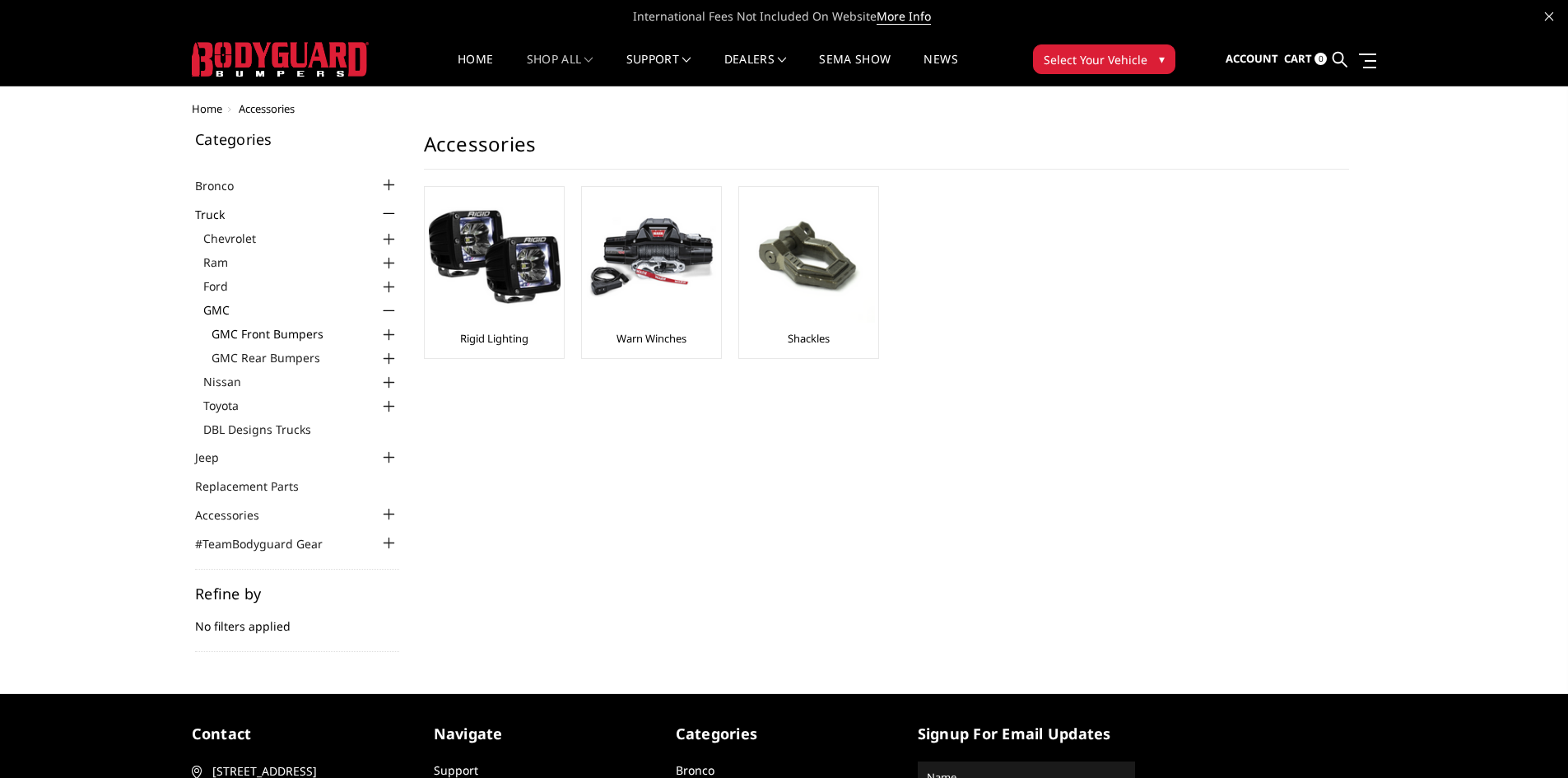
click at [307, 332] on link "GMC Front Bumpers" at bounding box center [305, 333] width 187 height 17
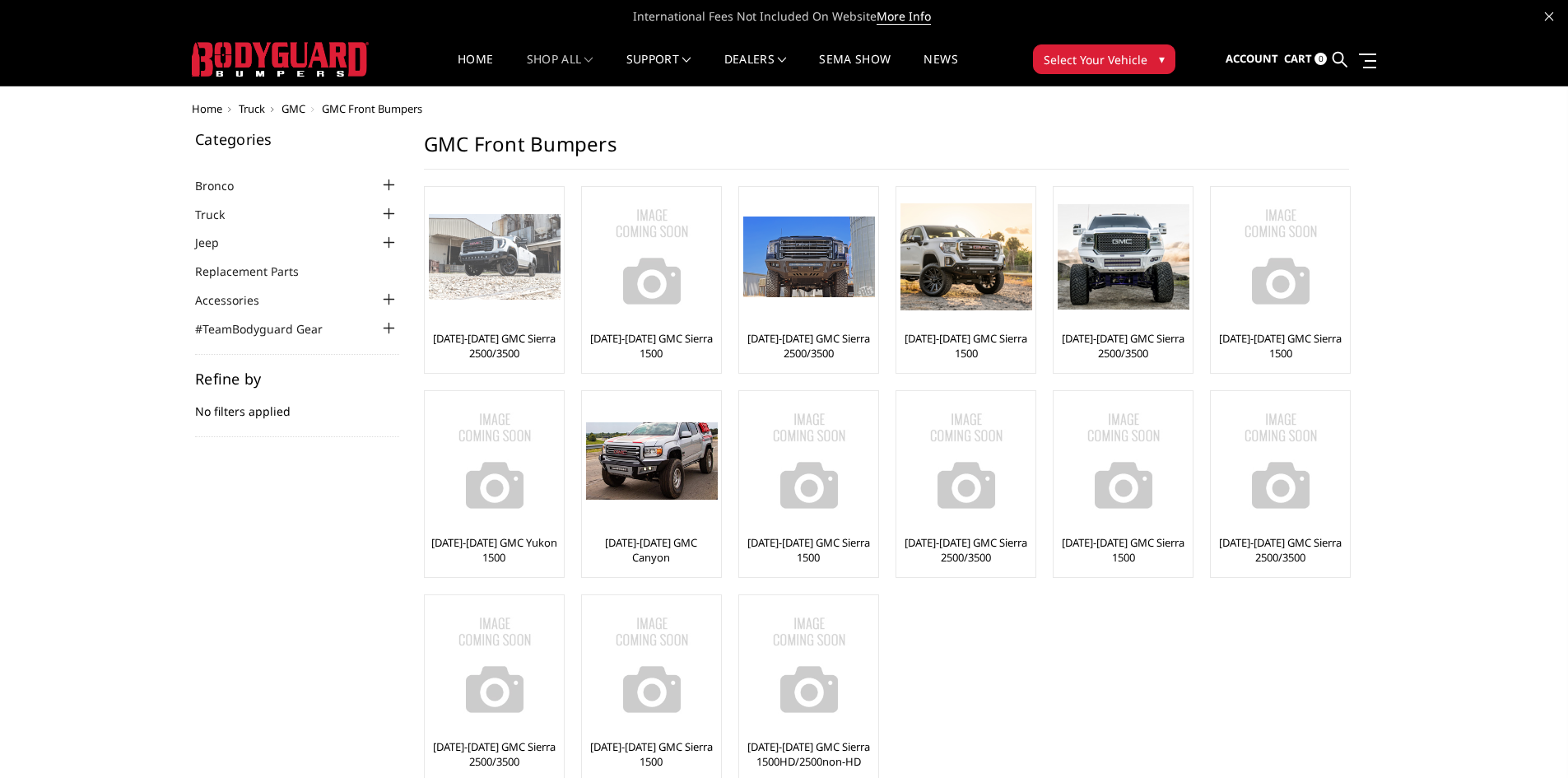
click at [506, 347] on link "[DATE]-[DATE] GMC Sierra 2500/3500" at bounding box center [494, 345] width 130 height 29
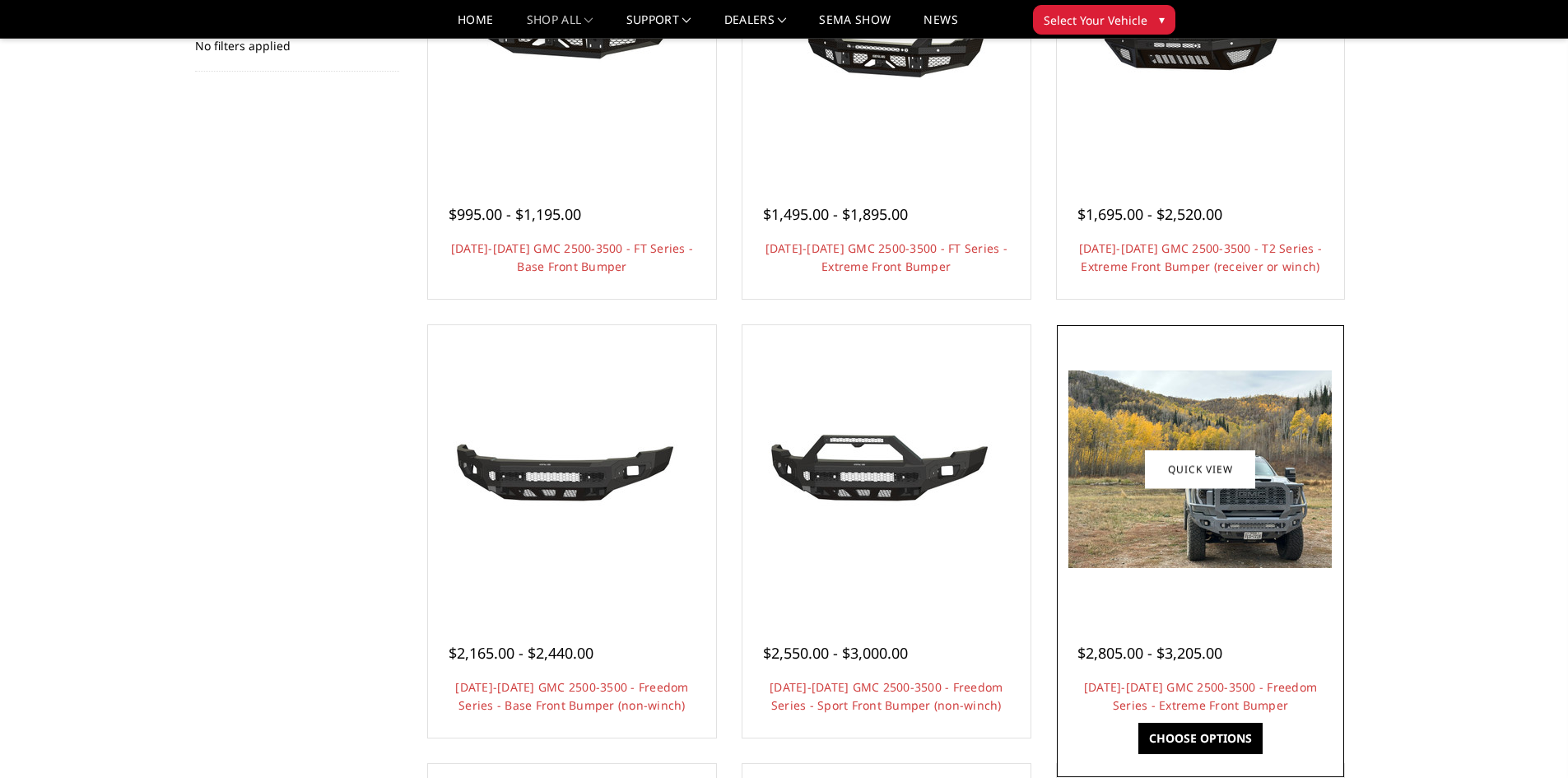
scroll to position [329, 0]
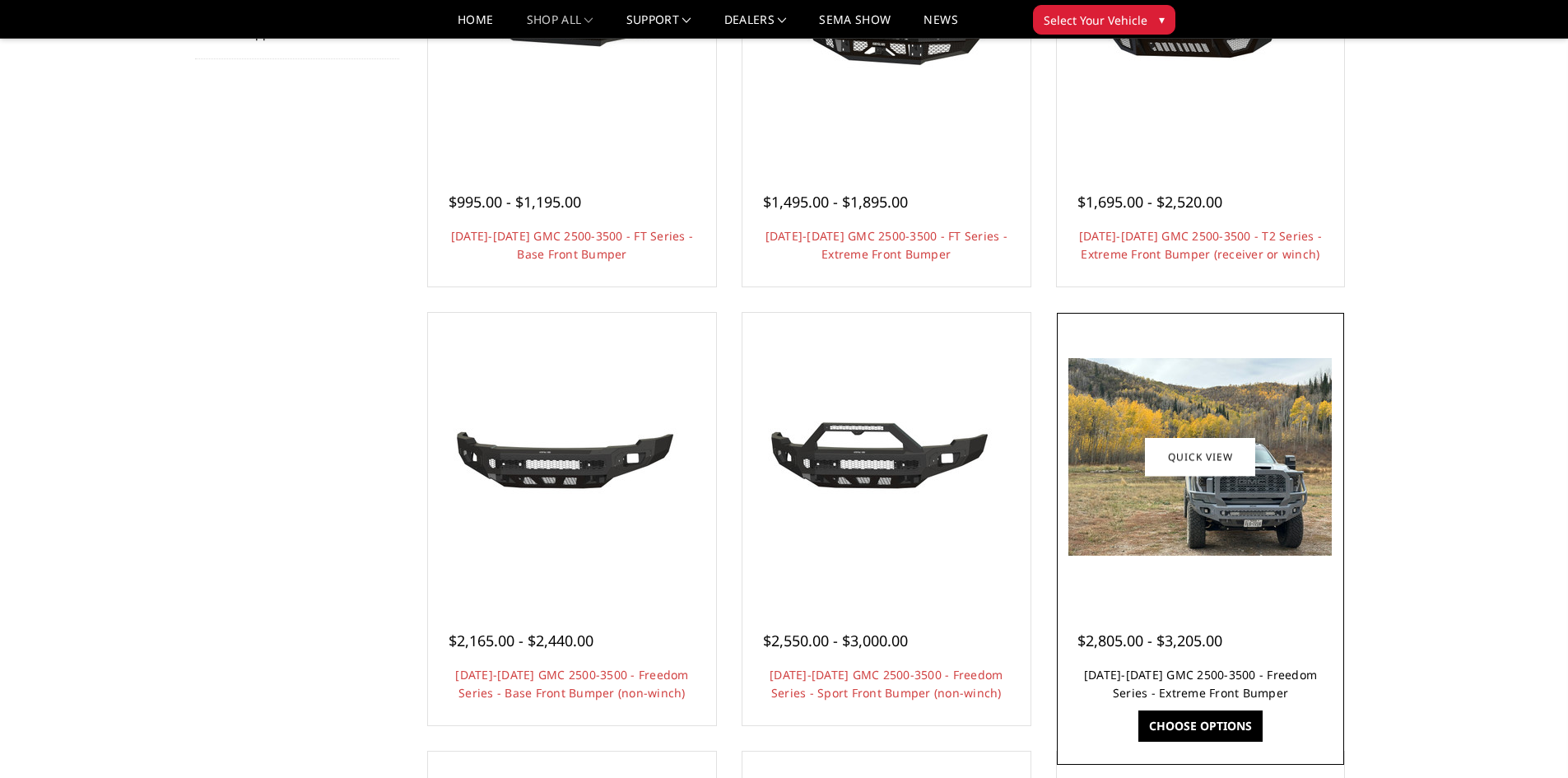
click at [1195, 671] on link "[DATE]-[DATE] GMC 2500-3500 - Freedom Series - Extreme Front Bumper" at bounding box center [1201, 683] width 233 height 34
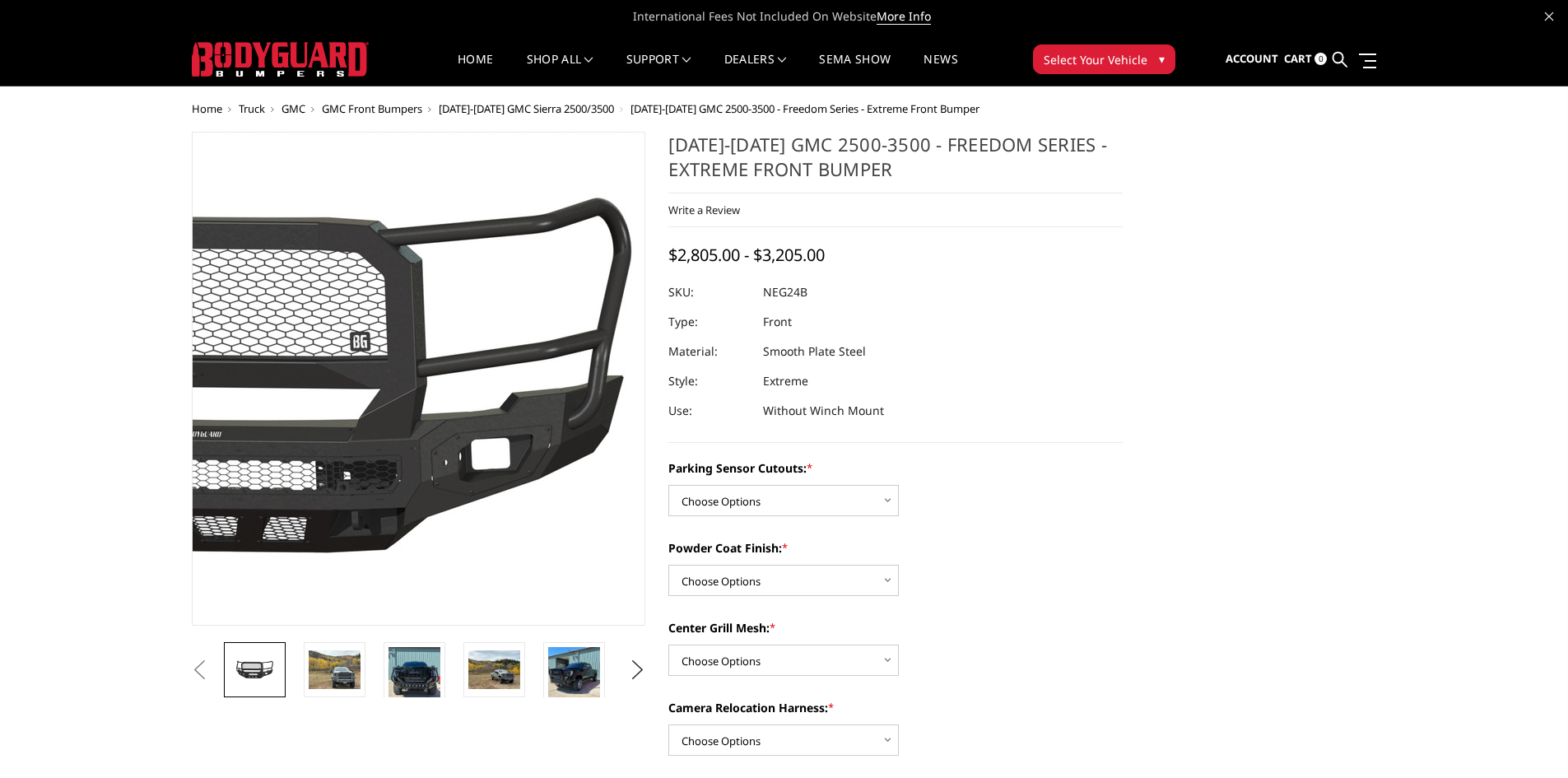
click at [541, 412] on img at bounding box center [257, 379] width 1054 height 493
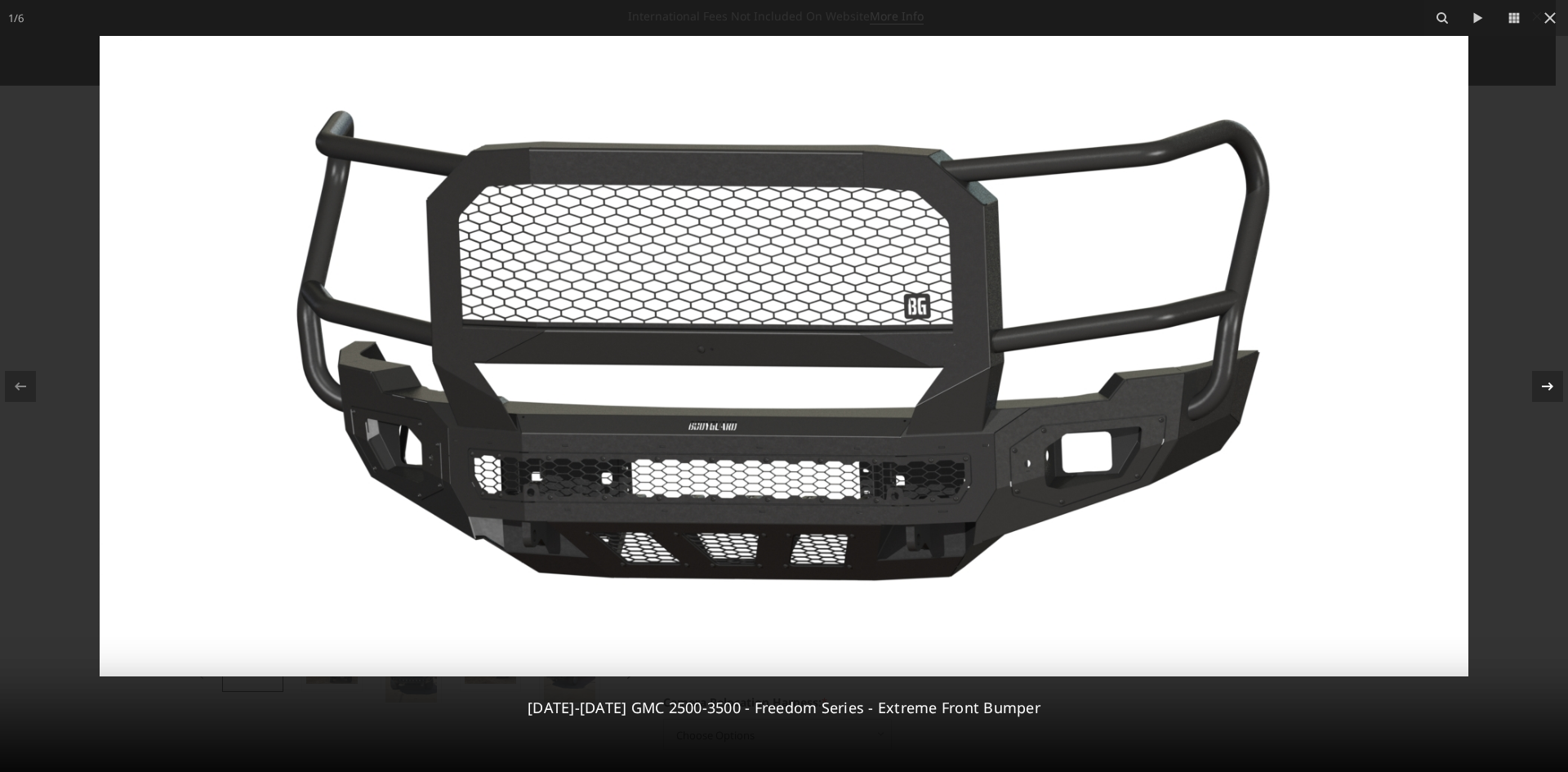
click at [1546, 377] on icon at bounding box center [1548, 386] width 20 height 20
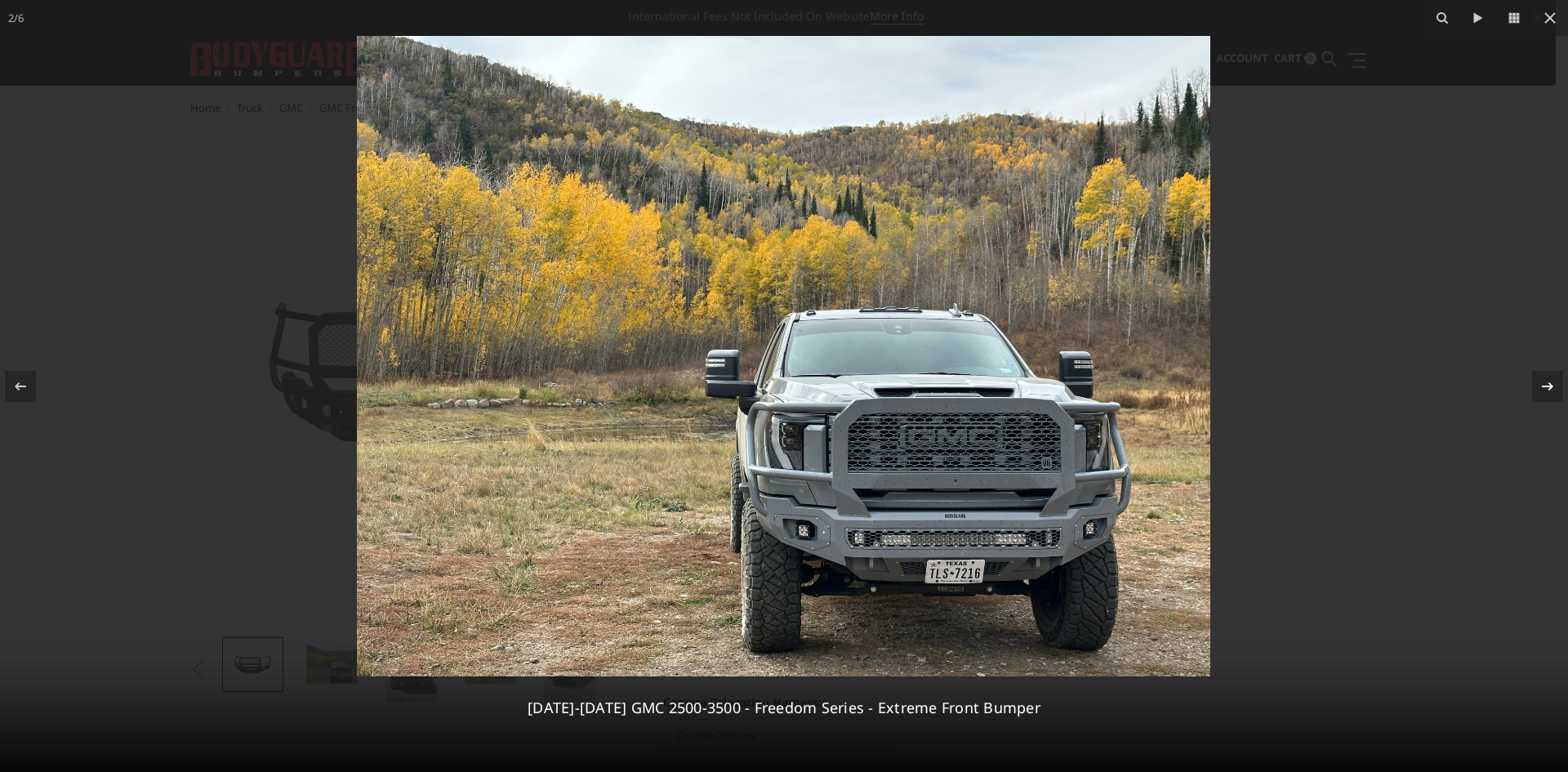
click at [1540, 376] on icon at bounding box center [1548, 386] width 20 height 20
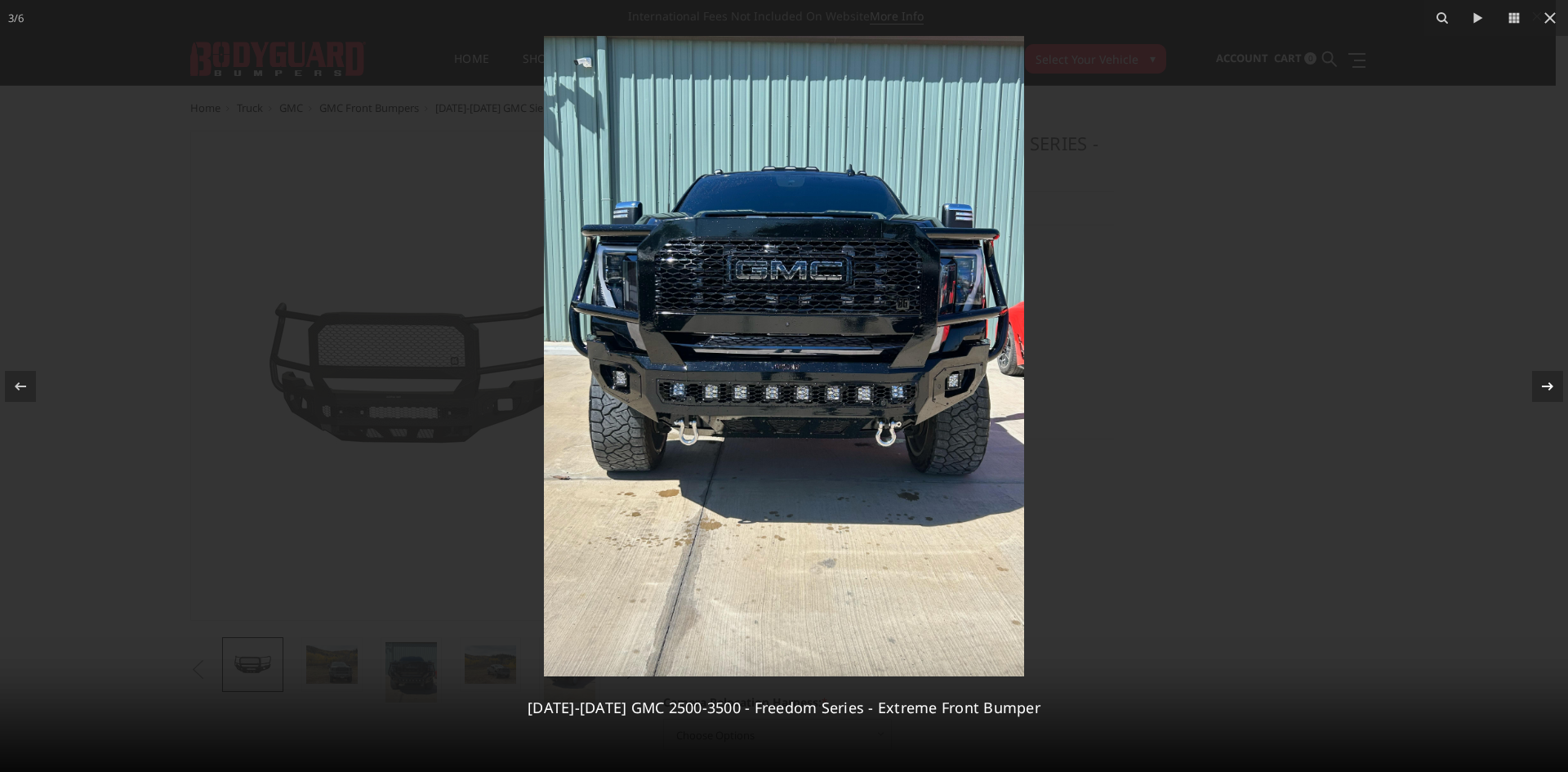
click at [1536, 387] on div at bounding box center [1547, 386] width 31 height 31
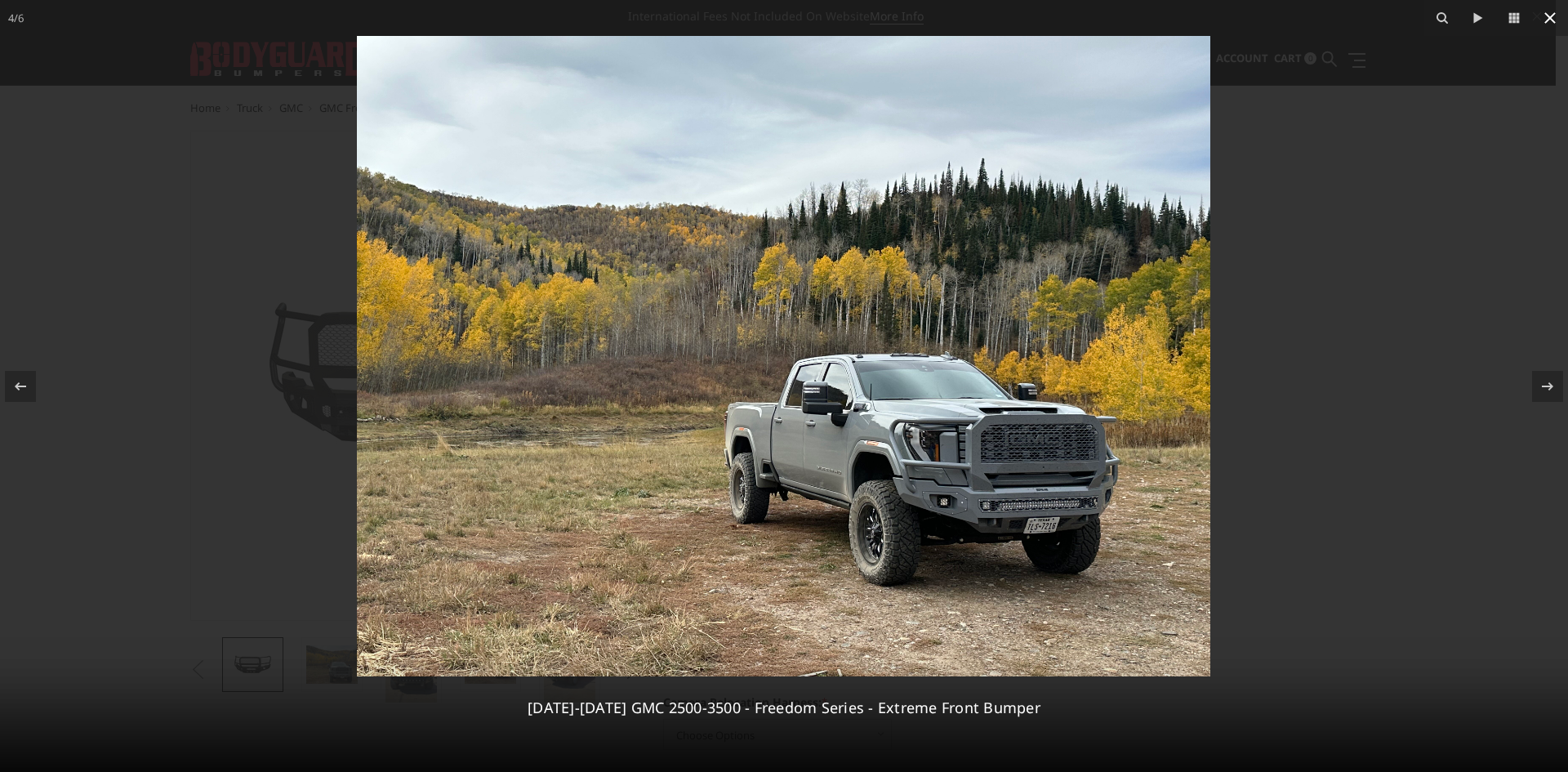
click at [1550, 13] on icon at bounding box center [1550, 18] width 20 height 20
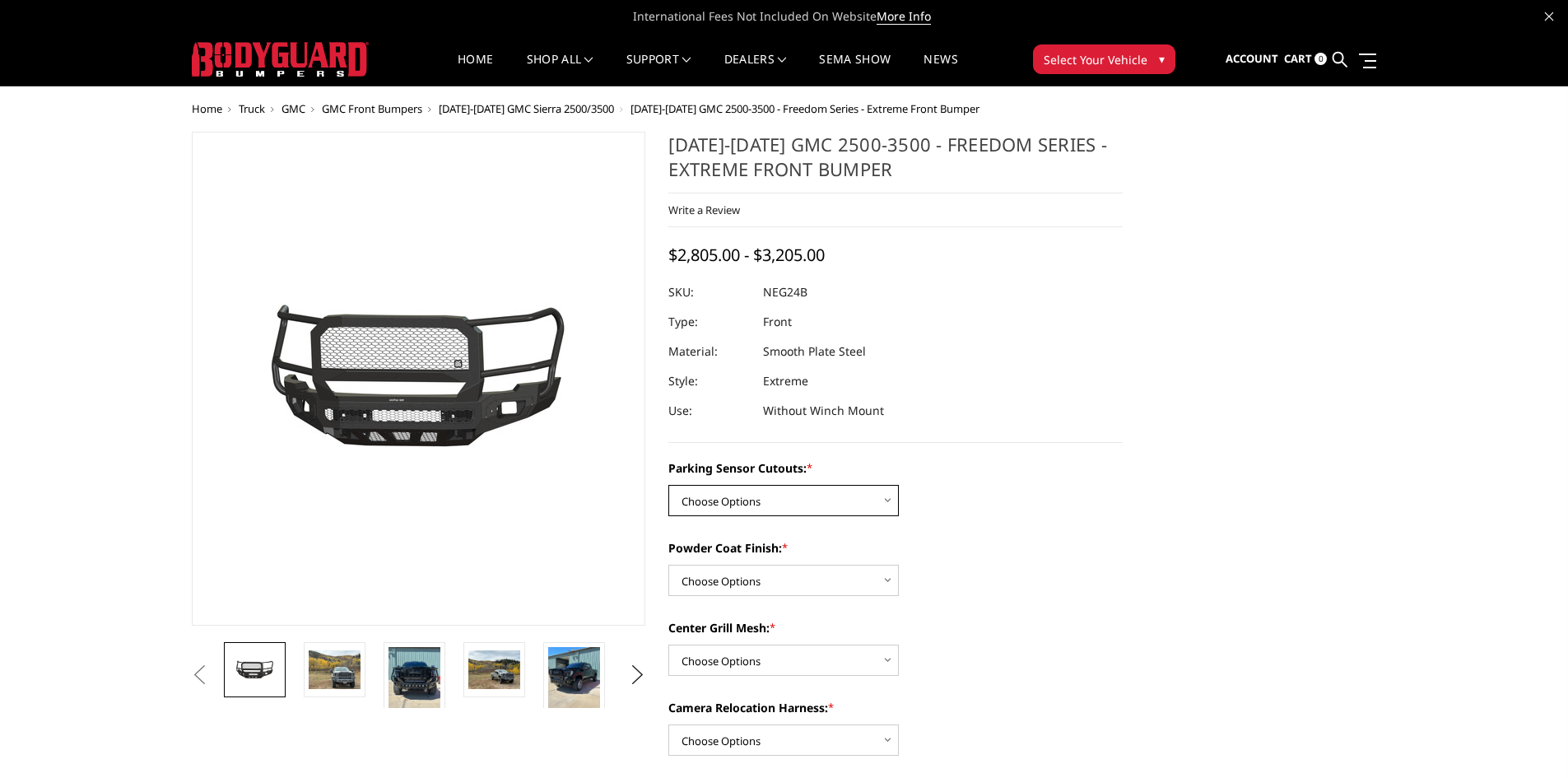
click at [863, 503] on select "Choose Options No - Without Parking Sensor Cutouts Yes - With Parking Sensor Cu…" at bounding box center [784, 501] width 231 height 31
select select "2874"
click at [669, 485] on select "Choose Options No - Without Parking Sensor Cutouts Yes - With Parking Sensor Cu…" at bounding box center [784, 501] width 231 height 31
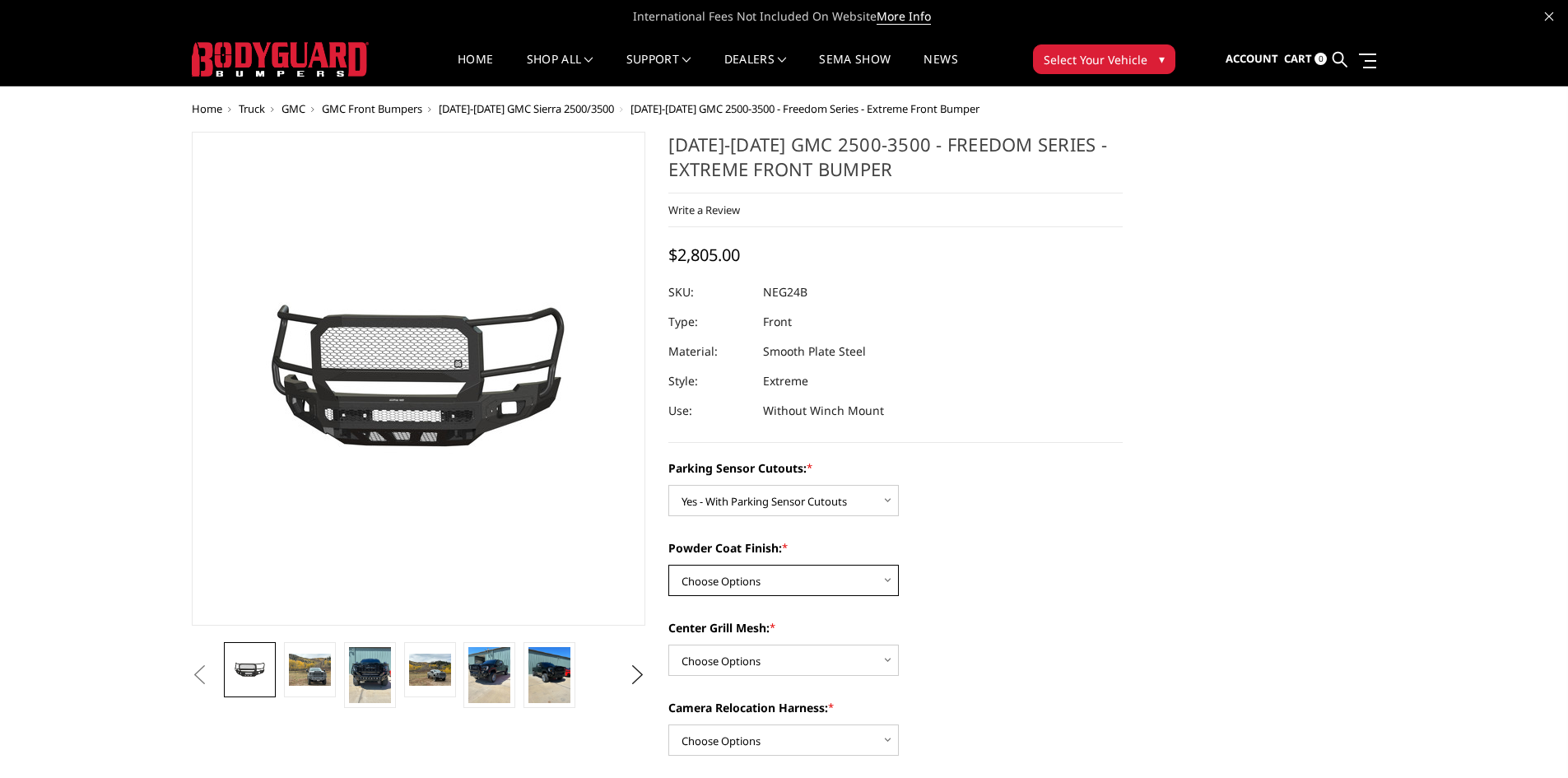
click at [805, 581] on select "Choose Options Bare Metal Texture Black Powder Coat" at bounding box center [784, 581] width 231 height 31
click at [1047, 673] on div "Center Grill Mesh: * Choose Options WITH Expanded Metal in Center Grill WITHOUT…" at bounding box center [896, 648] width 455 height 57
click at [770, 654] on select "Choose Options WITH Expanded Metal in Center Grill WITHOUT Expanded Metal in Ce…" at bounding box center [784, 660] width 231 height 31
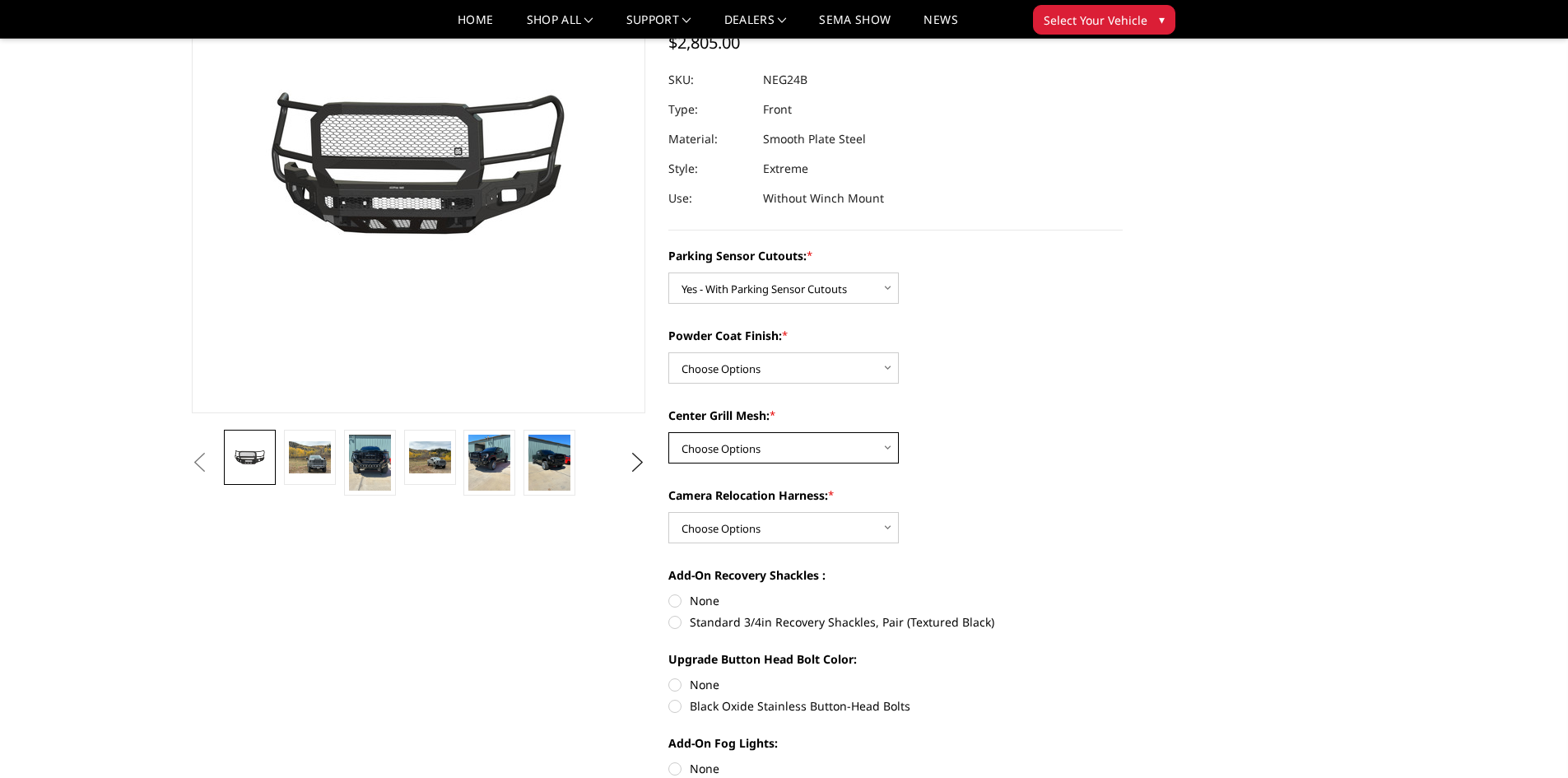
scroll to position [164, 0]
click at [869, 535] on select "Choose Options WITH Camera Relocation Harness WITHOUT Camera Relocation Harness" at bounding box center [784, 527] width 231 height 31
select select "2879"
click at [669, 512] on select "Choose Options WITH Camera Relocation Harness WITHOUT Camera Relocation Harness" at bounding box center [784, 527] width 231 height 31
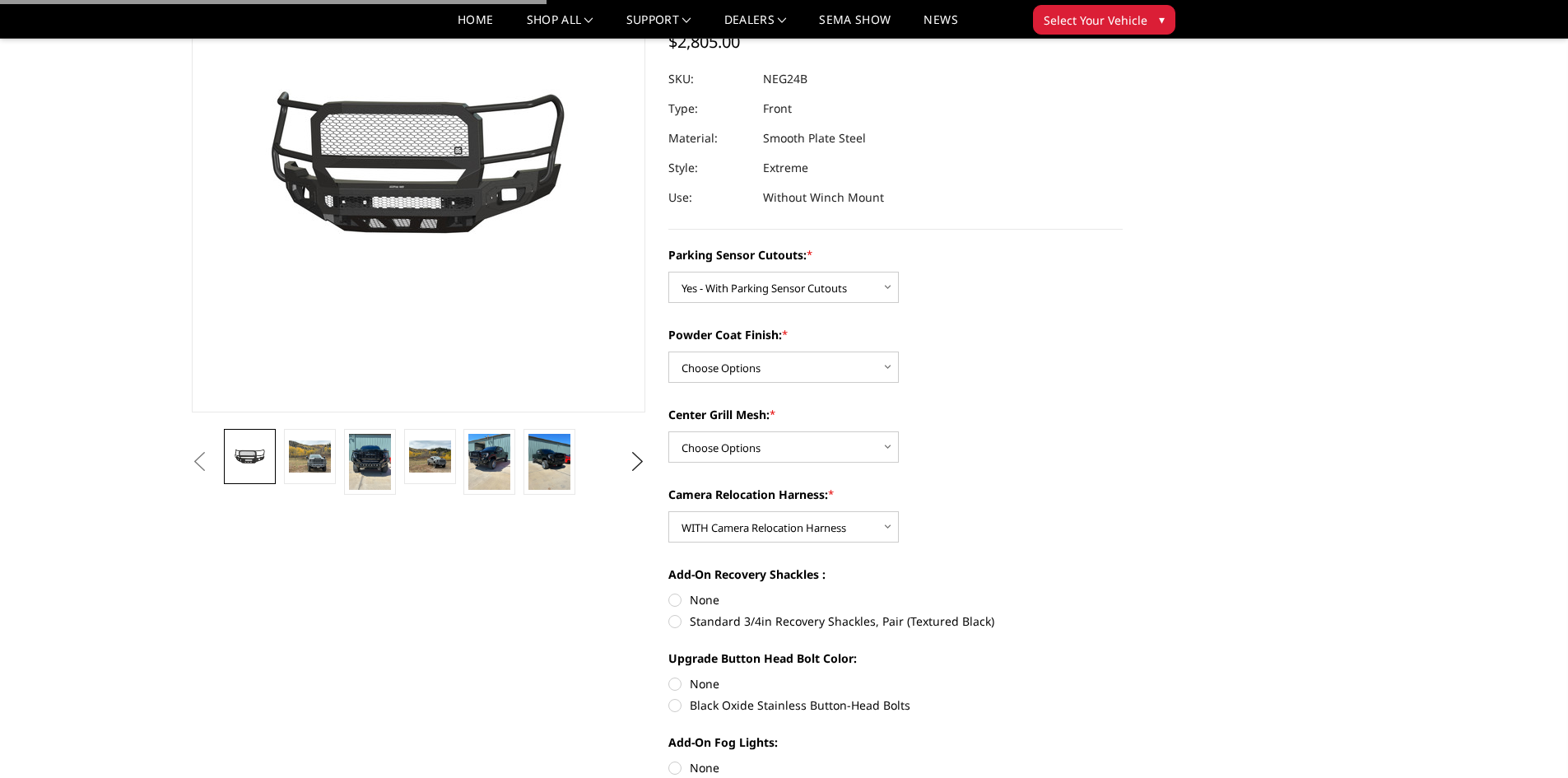
click at [1010, 546] on div "Parking Sensor Cutouts: * Choose Options No - Without Parking Sensor Cutouts Ye…" at bounding box center [896, 573] width 455 height 654
click at [683, 623] on label "Standard 3/4in Recovery Shackles, Pair (Textured Black)" at bounding box center [896, 621] width 455 height 17
click at [1122, 592] on input "Standard 3/4in Recovery Shackles, Pair (Textured Black)" at bounding box center [1122, 591] width 1 height 1
radio input "true"
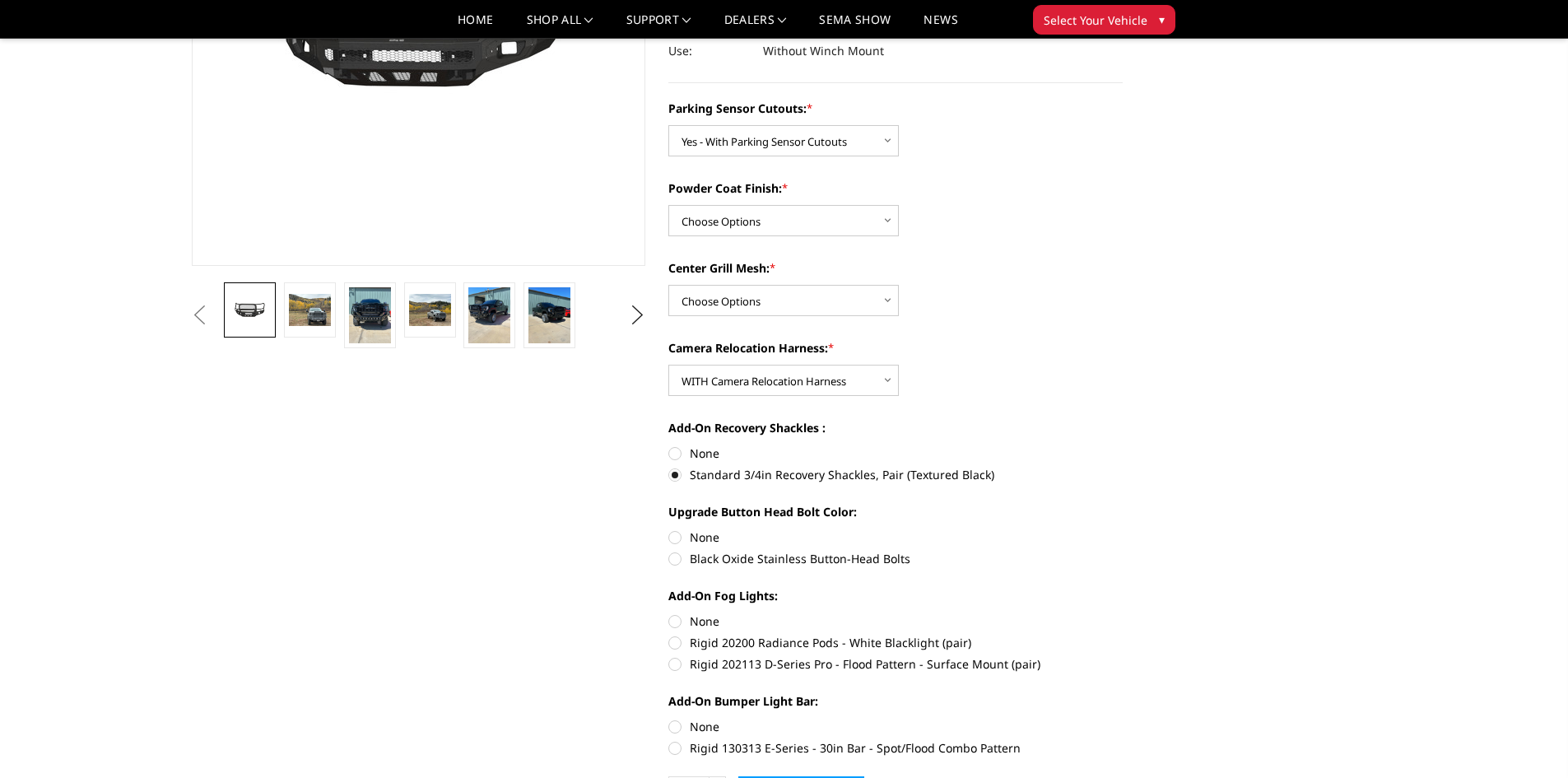
scroll to position [329, 0]
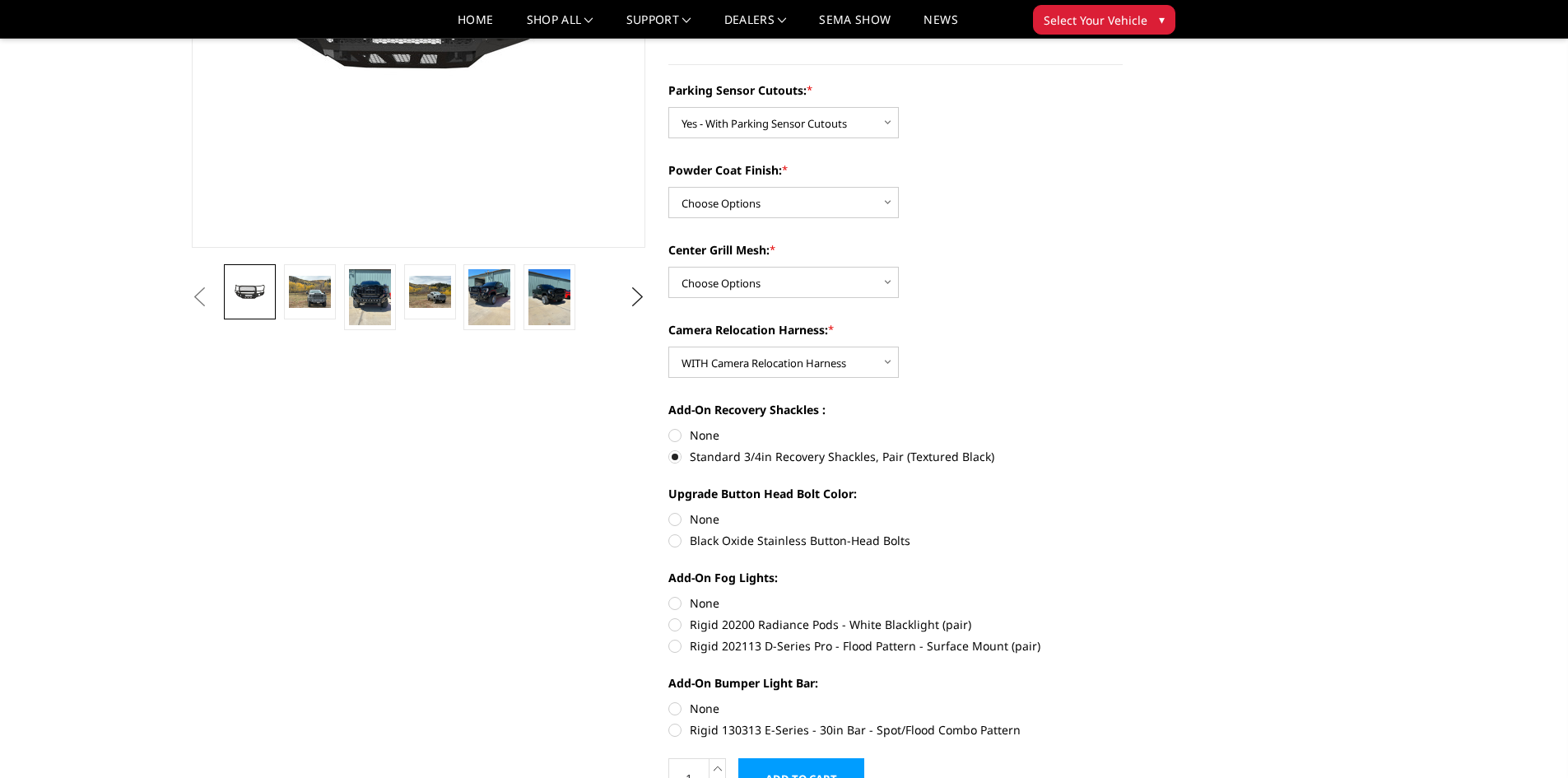
click at [686, 628] on label "Rigid 20200 Radiance Pods - White Blacklight (pair)" at bounding box center [896, 624] width 455 height 17
click at [1122, 595] on input "Rigid 20200 Radiance Pods - White Blacklight (pair)" at bounding box center [1122, 594] width 1 height 1
radio input "true"
